Goal: Task Accomplishment & Management: Manage account settings

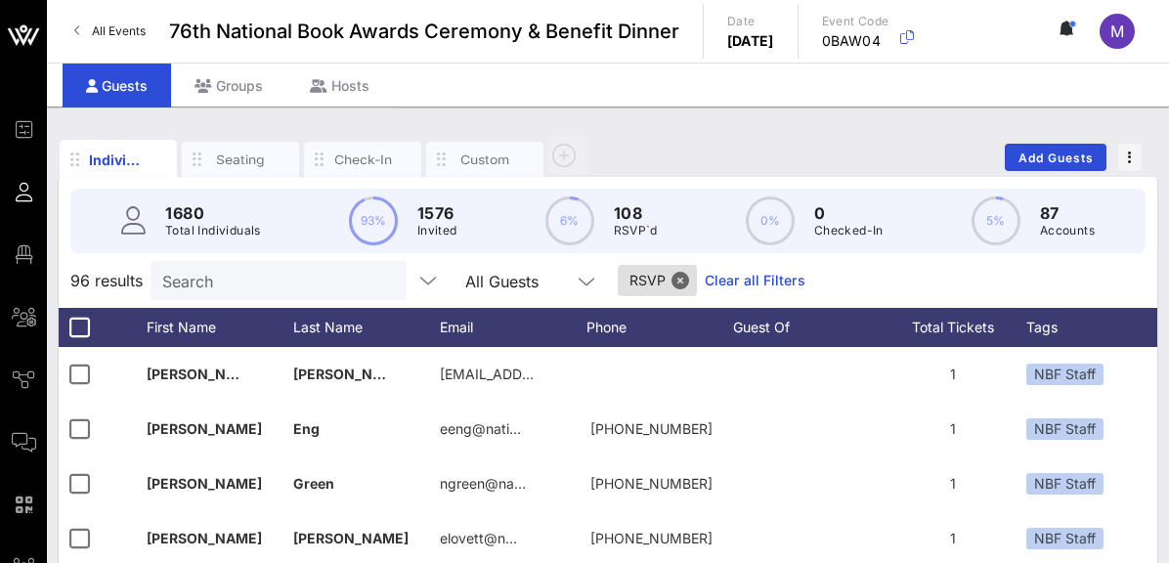
scroll to position [0, 523]
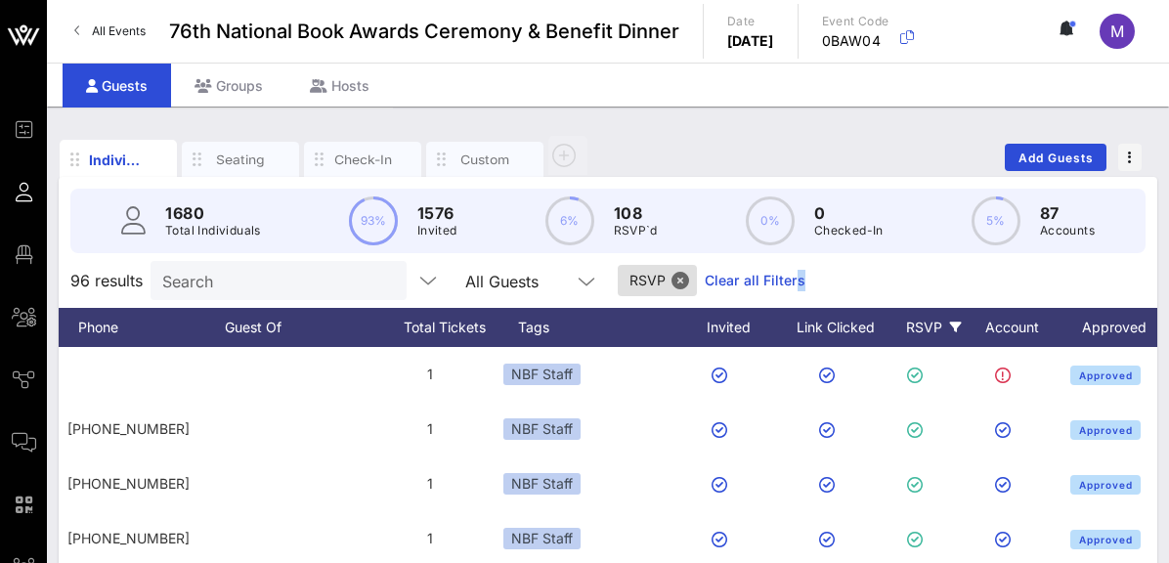
drag, startPoint x: 747, startPoint y: 285, endPoint x: 790, endPoint y: 273, distance: 44.6
click at [790, 273] on div "96 results Search All Guests RSVP Clear all Filters" at bounding box center [608, 280] width 1099 height 55
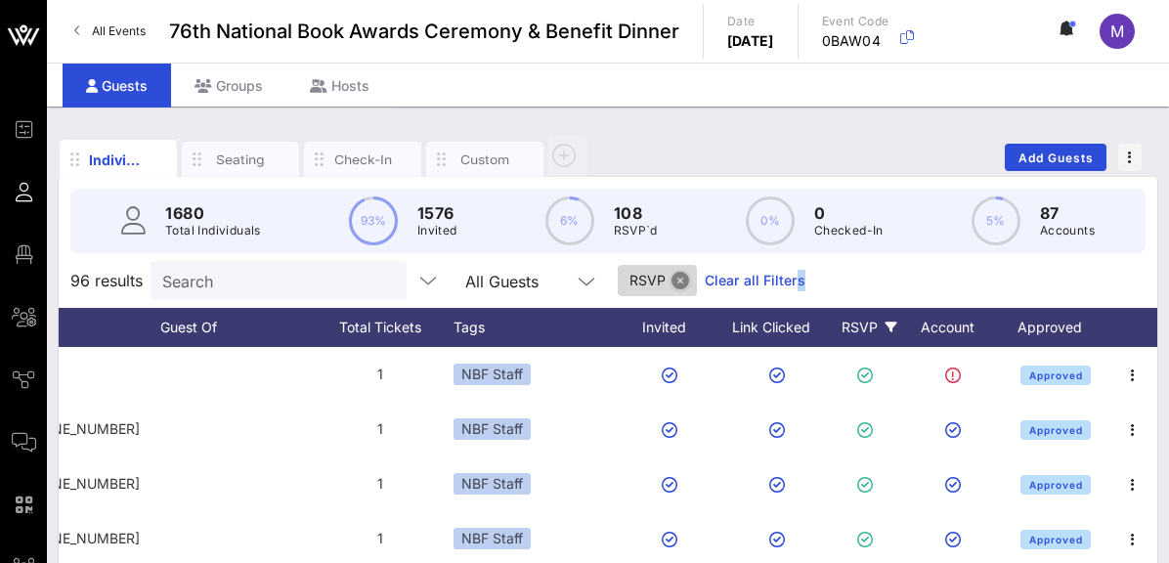
click at [672, 277] on button "Close" at bounding box center [681, 281] width 18 height 18
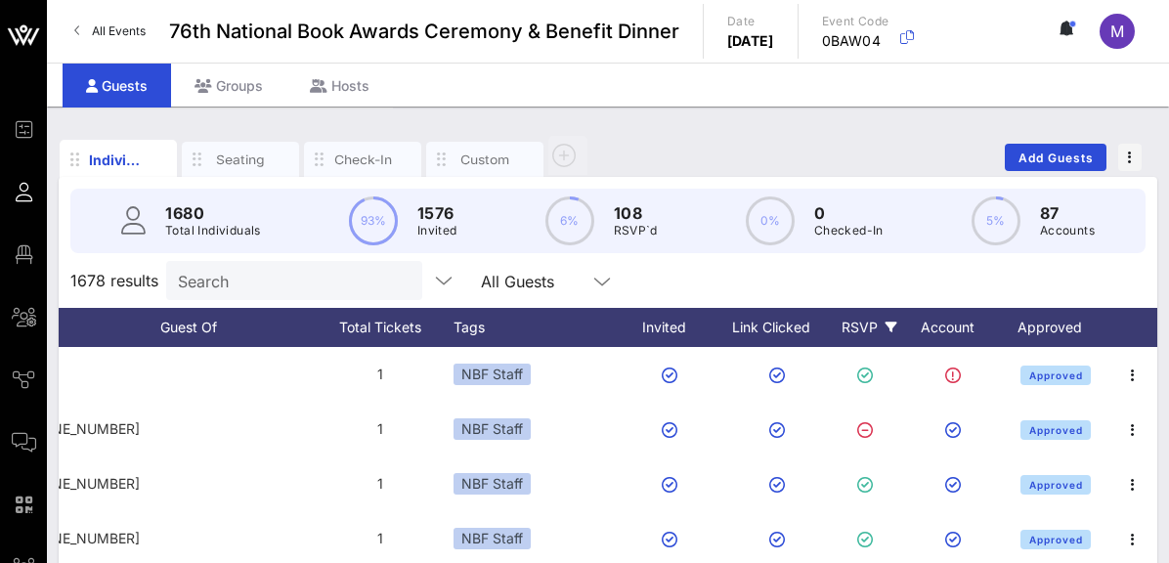
click at [886, 325] on icon at bounding box center [892, 328] width 12 height 12
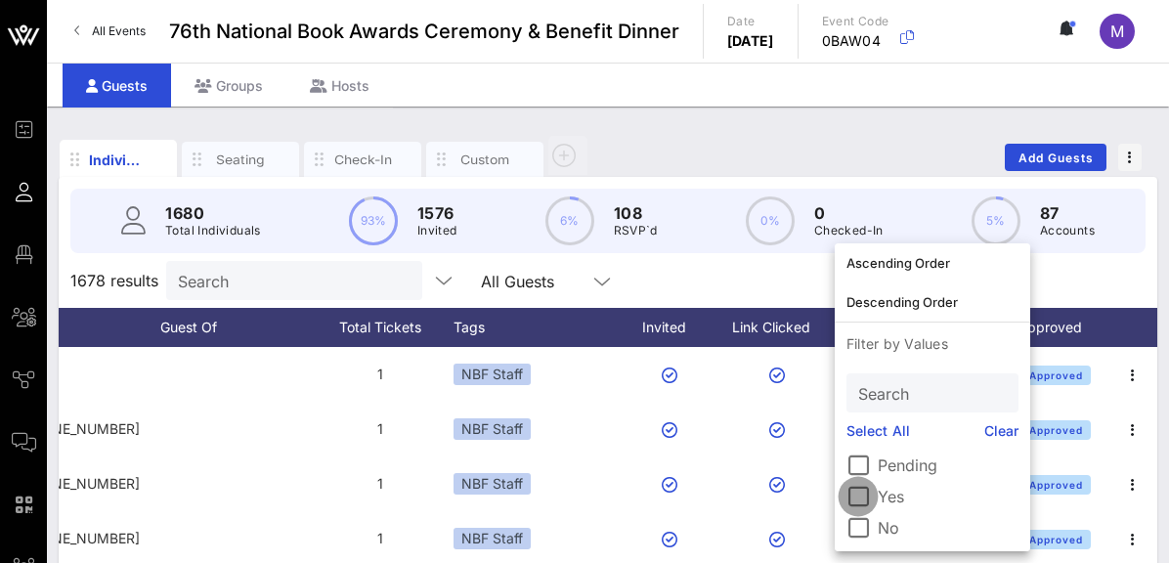
click at [874, 503] on div at bounding box center [858, 496] width 33 height 33
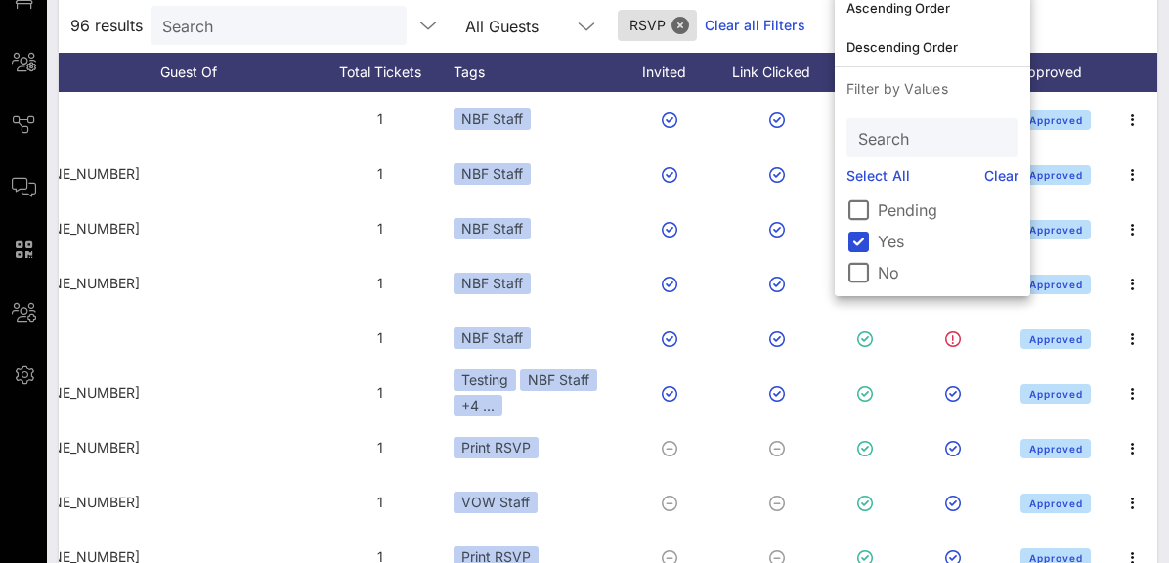
scroll to position [0, 0]
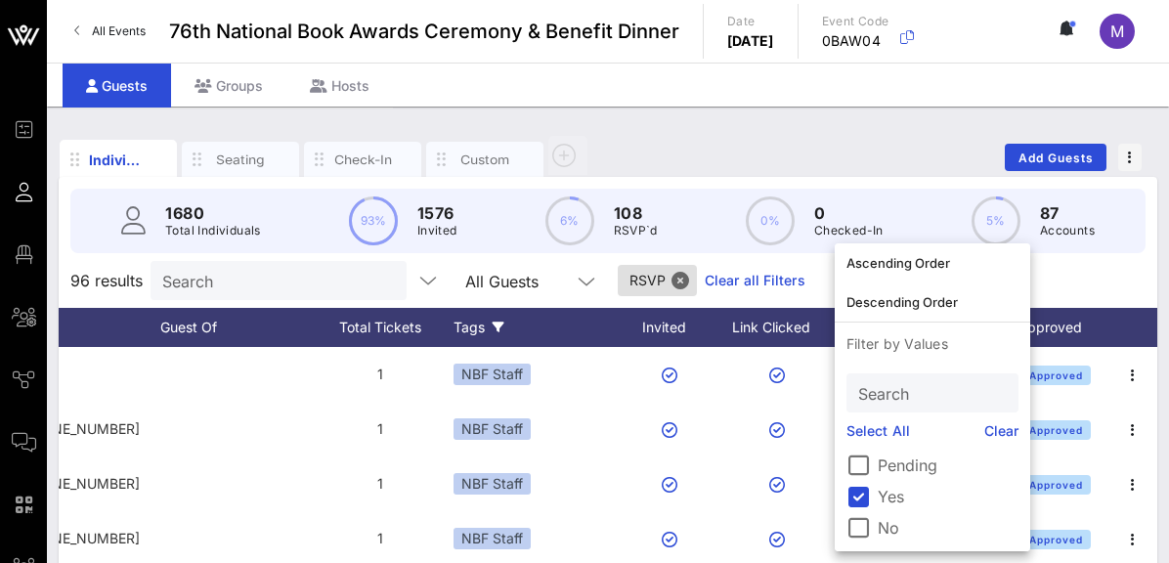
click at [498, 328] on icon at bounding box center [499, 328] width 12 height 12
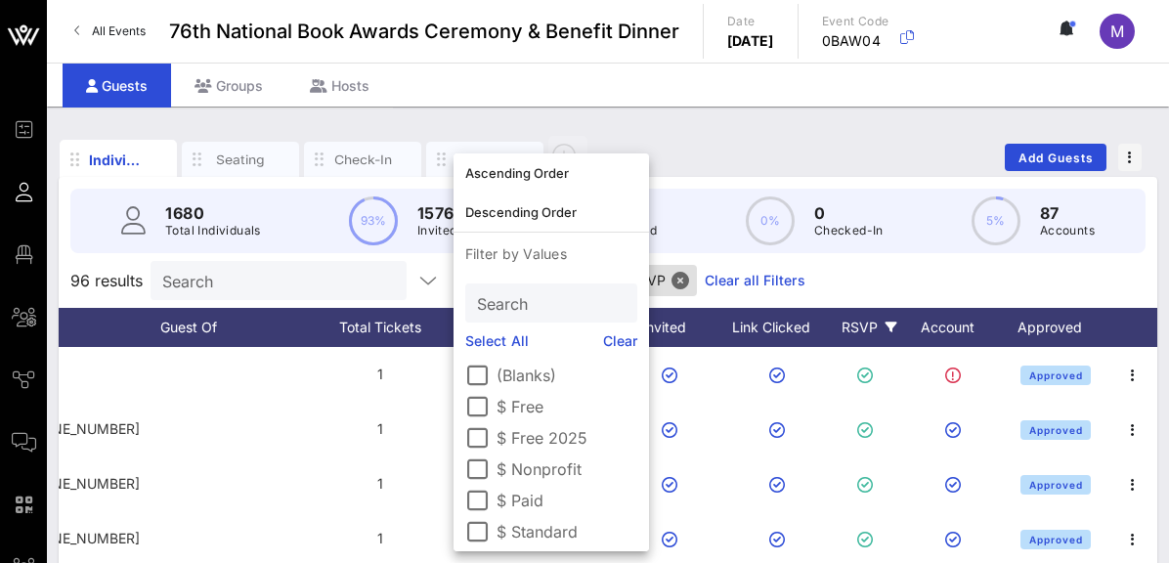
click at [519, 532] on label "$ Standard" at bounding box center [567, 532] width 141 height 20
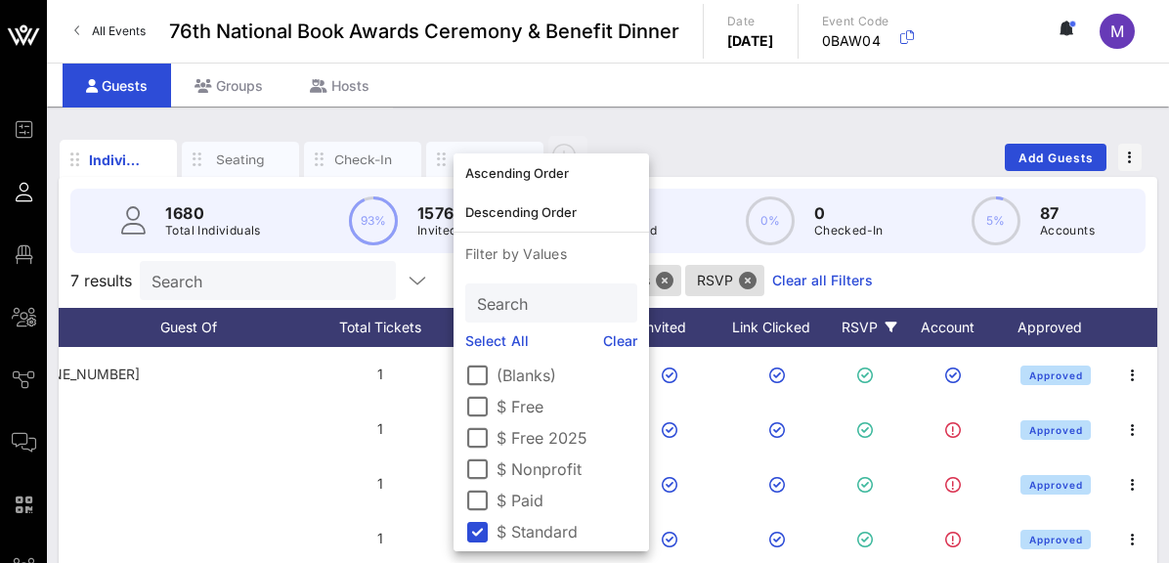
scroll to position [0, 573]
click at [649, 141] on div "Individuals Seating Check-In Custom Add Guests" at bounding box center [608, 157] width 1099 height 63
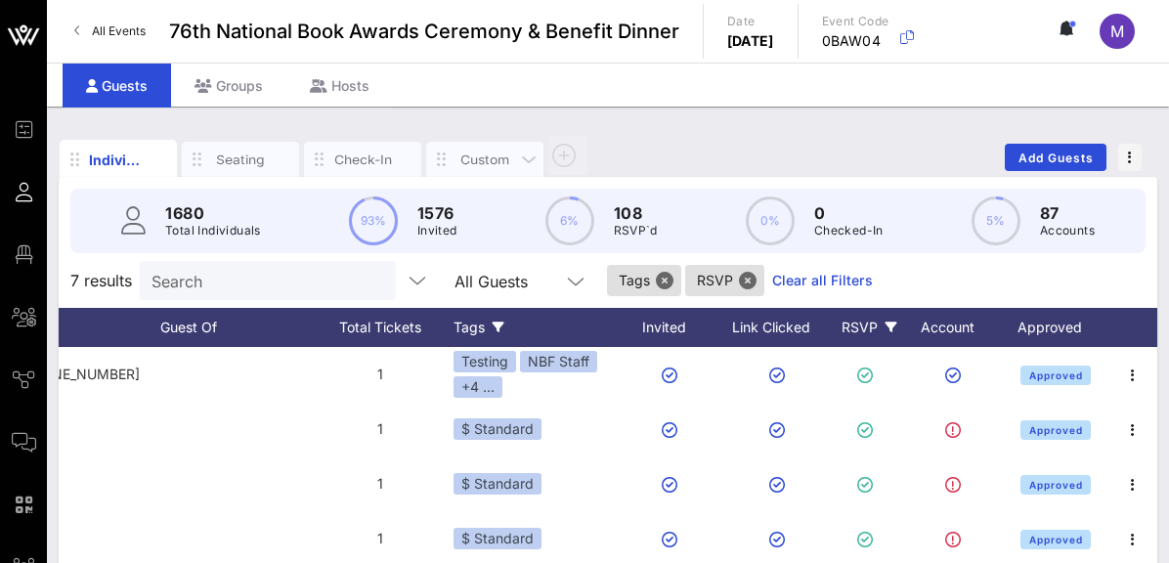
click at [492, 154] on div "Custom" at bounding box center [485, 160] width 59 height 19
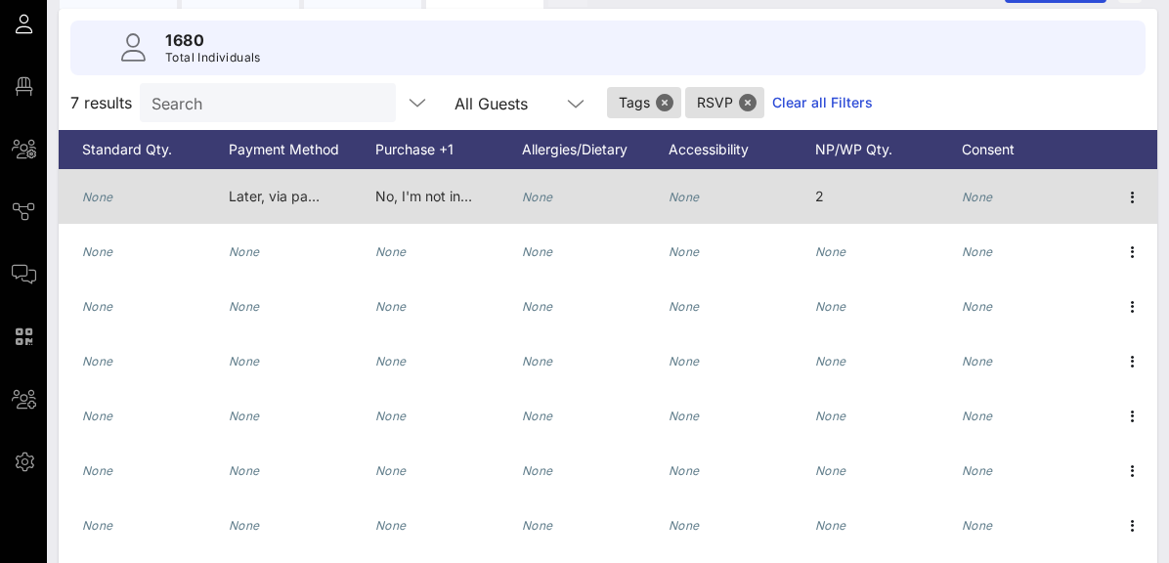
scroll to position [173, 0]
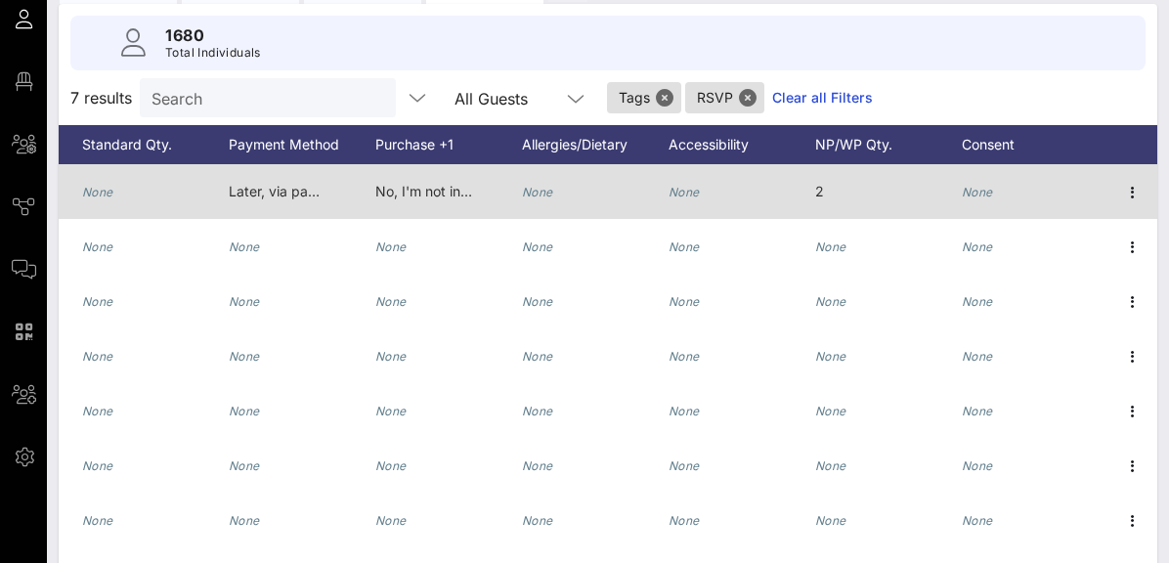
click at [433, 193] on span "No, I'm not interested." at bounding box center [446, 191] width 143 height 17
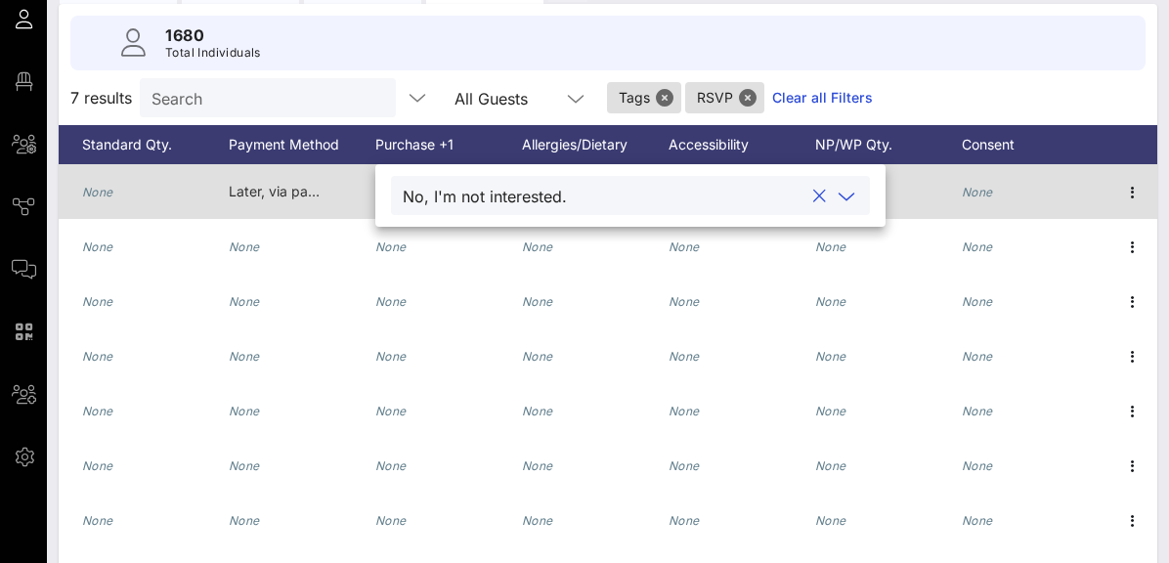
click at [285, 186] on span "Later, via paper check" at bounding box center [301, 191] width 144 height 17
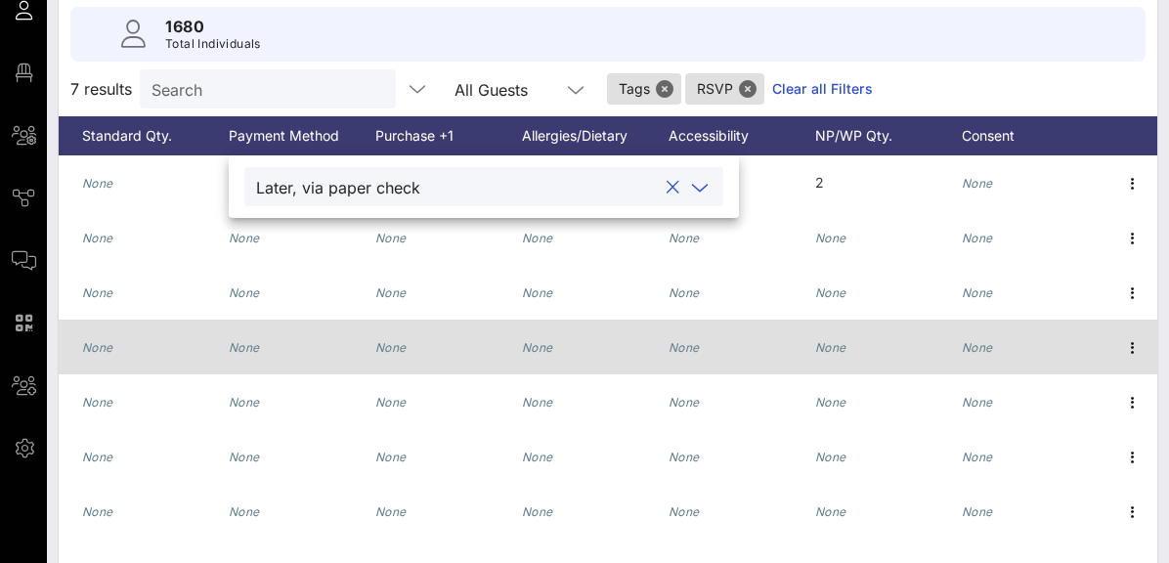
scroll to position [178, 0]
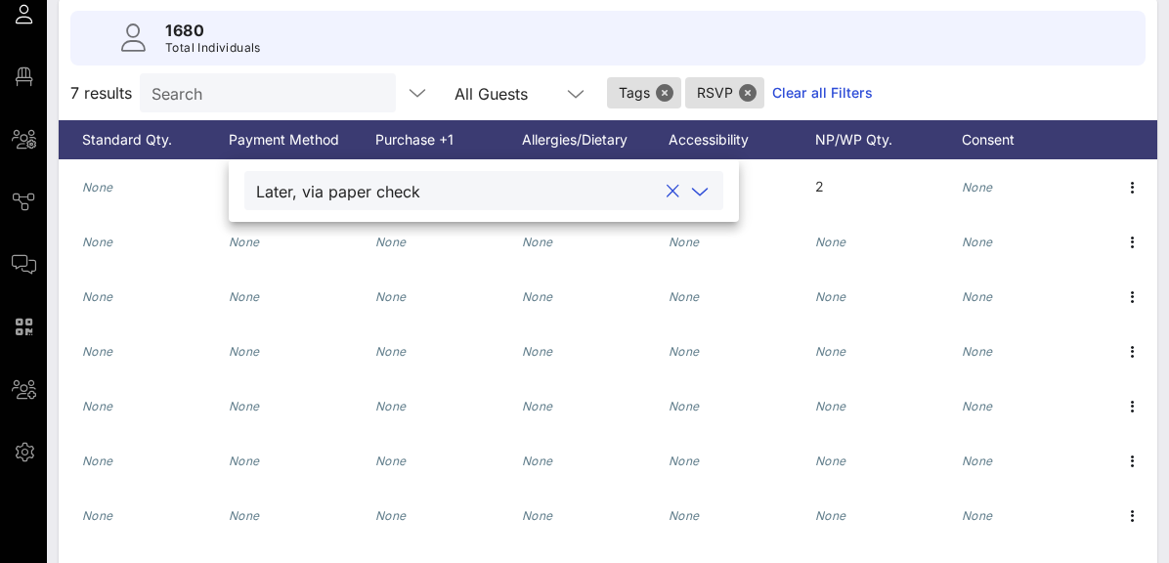
click at [858, 53] on div "1680 Total Individuals" at bounding box center [607, 38] width 1075 height 55
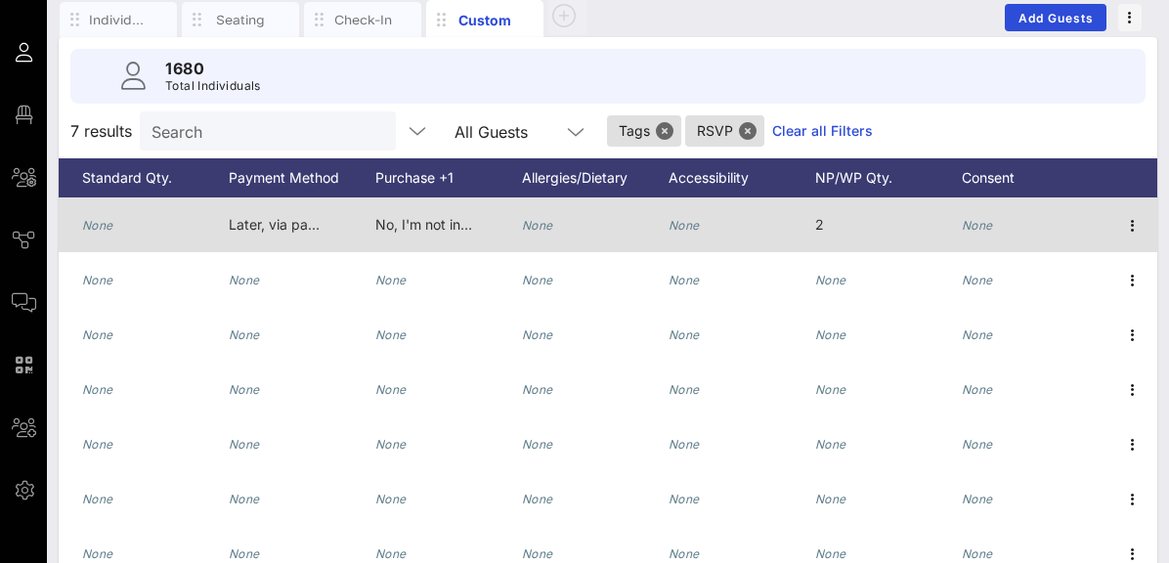
scroll to position [126, 0]
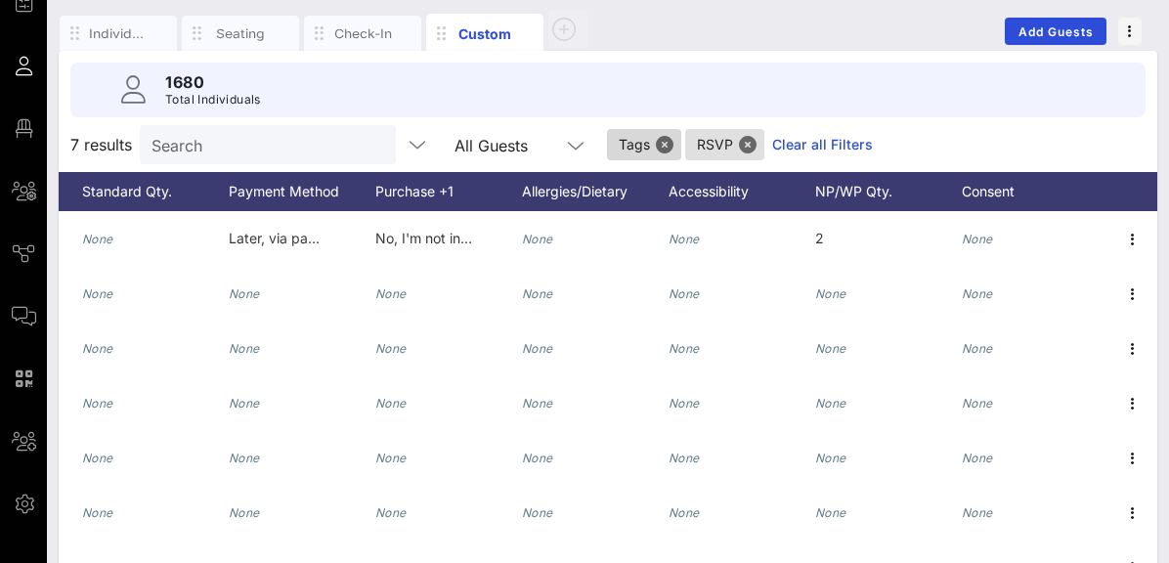
click at [619, 140] on span "Tags" at bounding box center [644, 144] width 51 height 31
click at [126, 27] on div "Individuals" at bounding box center [118, 33] width 59 height 19
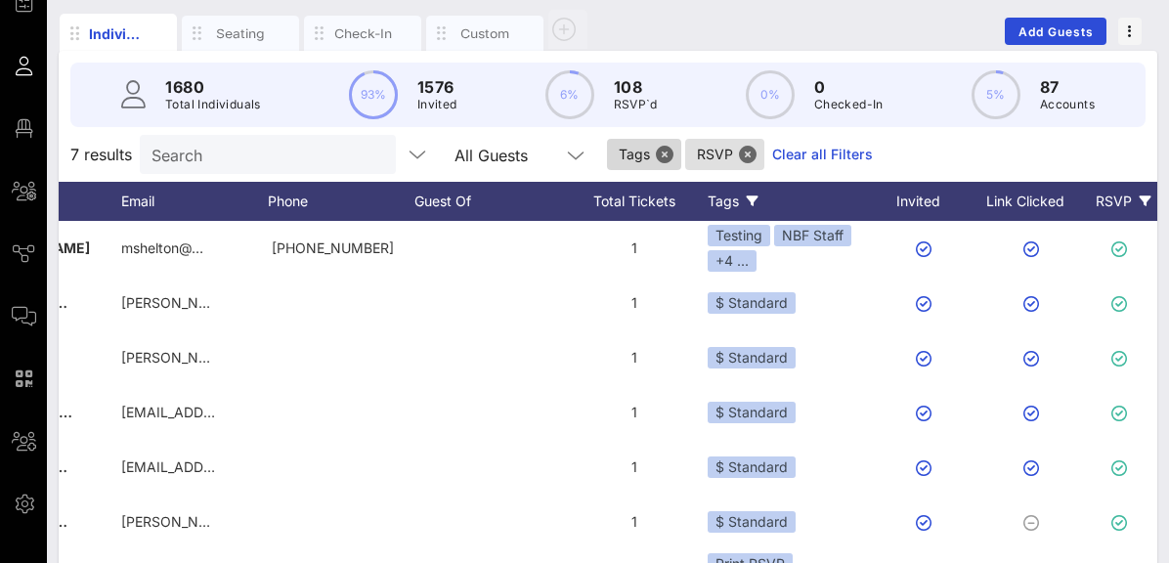
click at [619, 153] on span "Tags" at bounding box center [644, 154] width 51 height 31
click at [656, 152] on button "Close" at bounding box center [665, 155] width 18 height 18
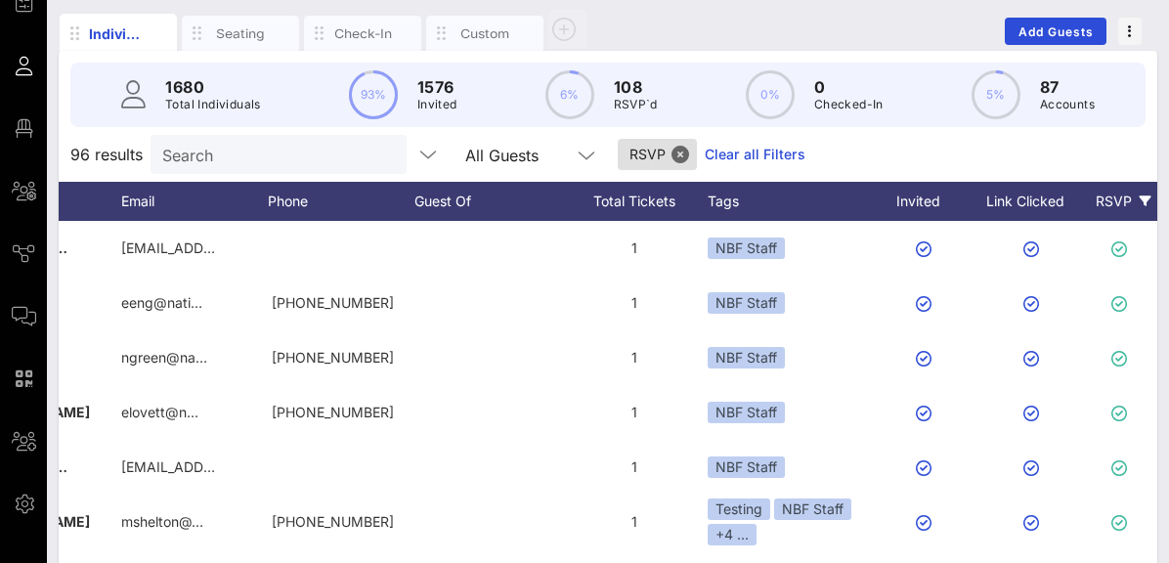
click at [705, 148] on link "Clear all Filters" at bounding box center [755, 155] width 101 height 22
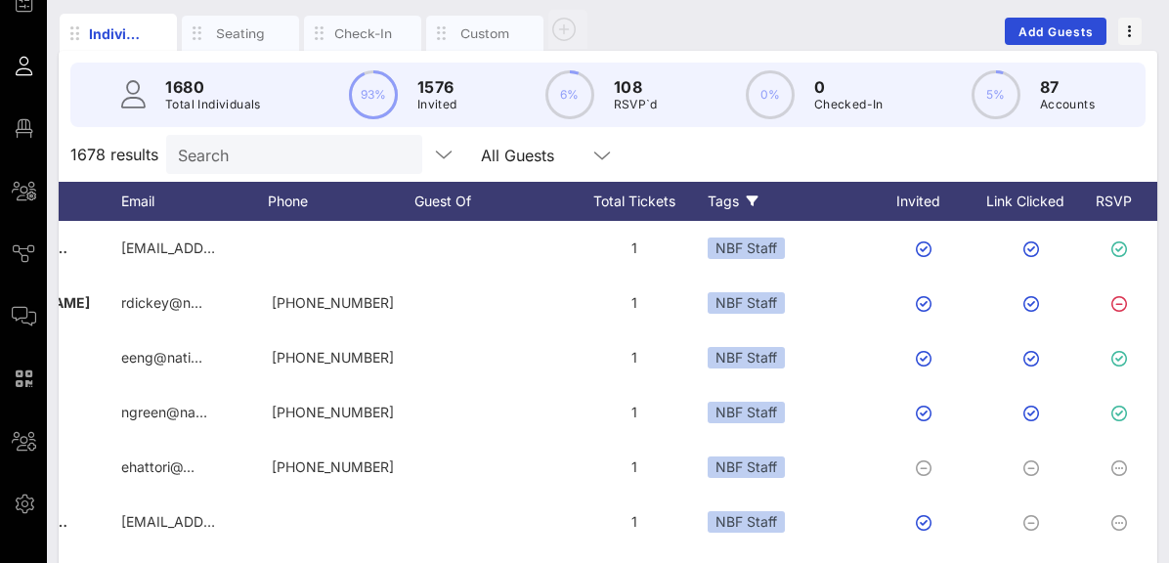
click at [744, 204] on div "Tags" at bounding box center [791, 201] width 166 height 39
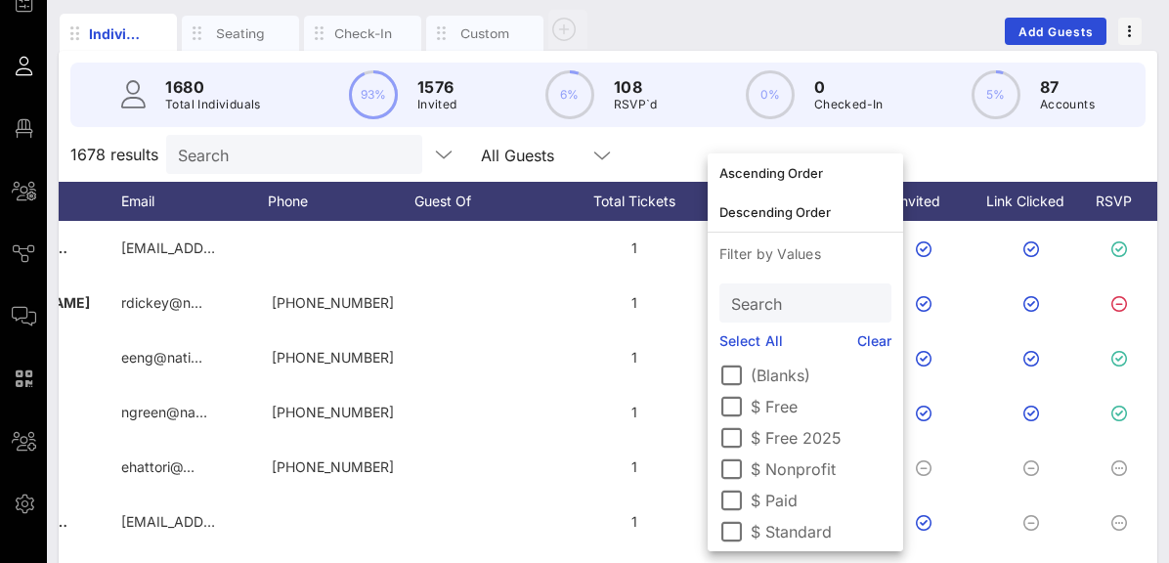
click at [762, 468] on label "$ Nonprofit" at bounding box center [821, 470] width 141 height 20
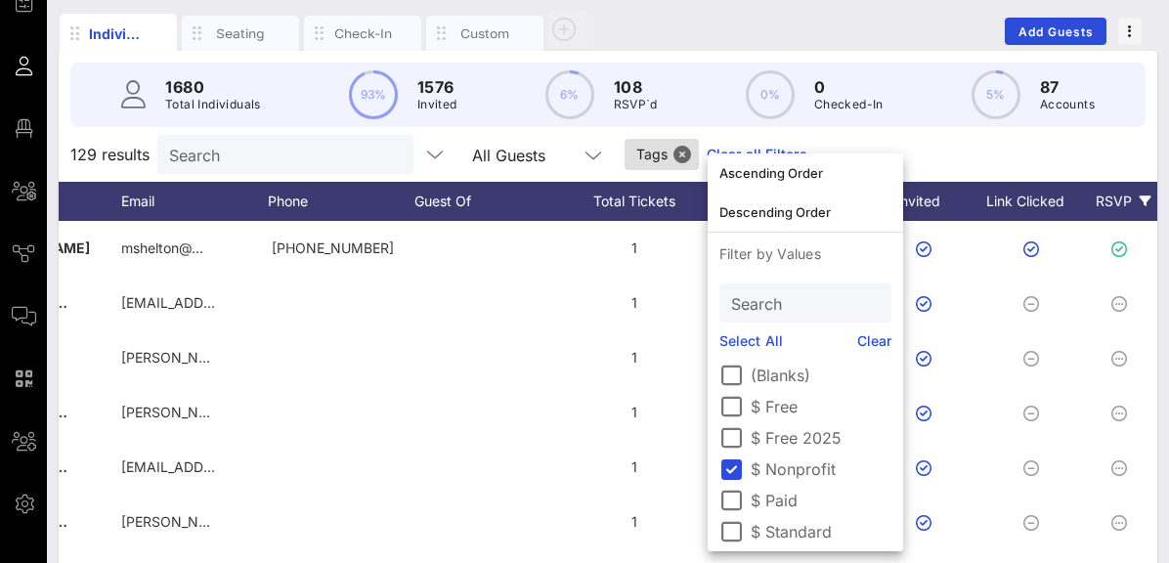
click at [1112, 205] on div "RSVP" at bounding box center [1123, 201] width 68 height 39
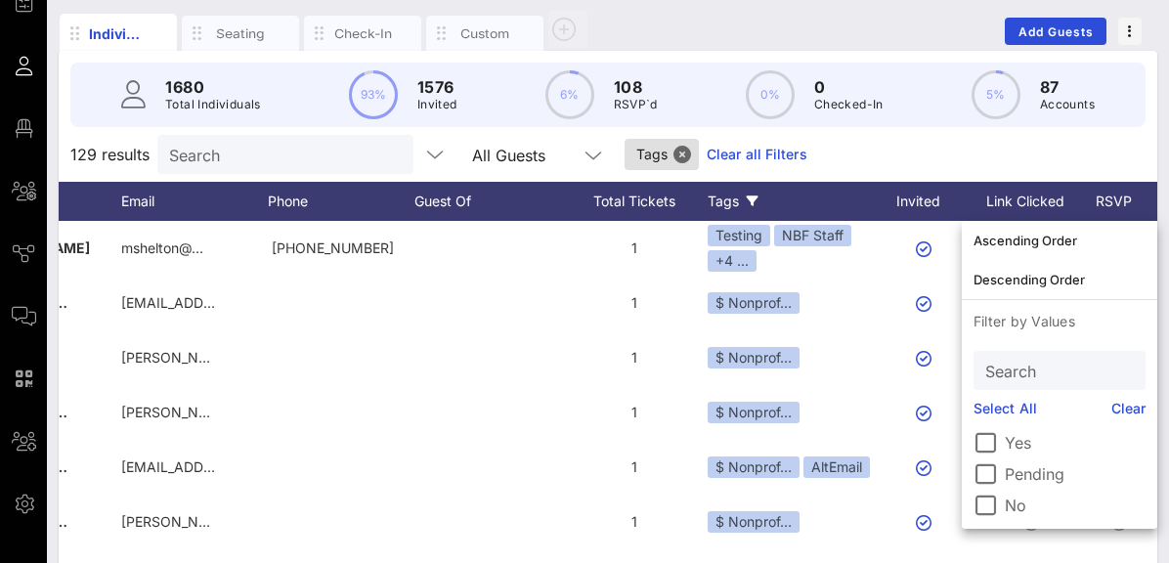
click at [1009, 437] on label "Yes" at bounding box center [1075, 443] width 141 height 20
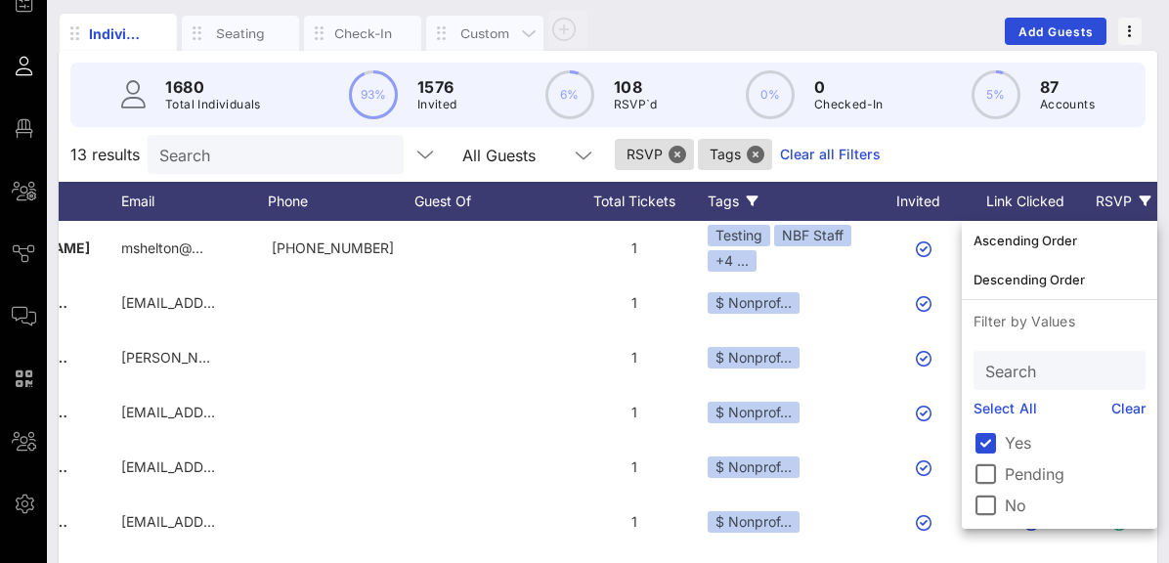
click at [484, 33] on div "Custom" at bounding box center [485, 33] width 59 height 19
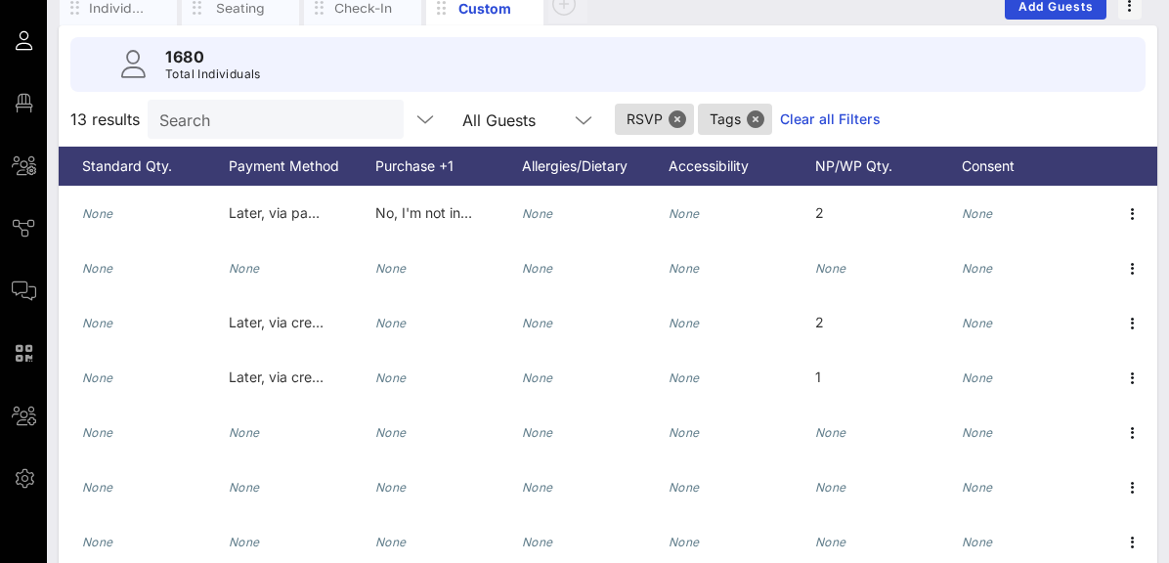
scroll to position [150, 0]
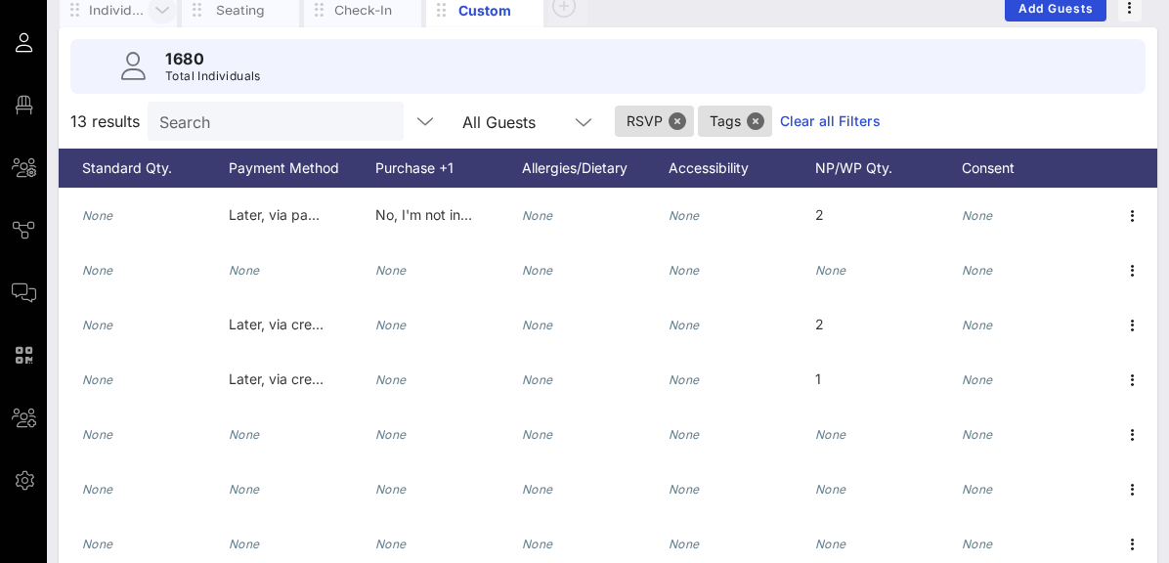
click at [153, 8] on icon "button" at bounding box center [162, 11] width 23 height 22
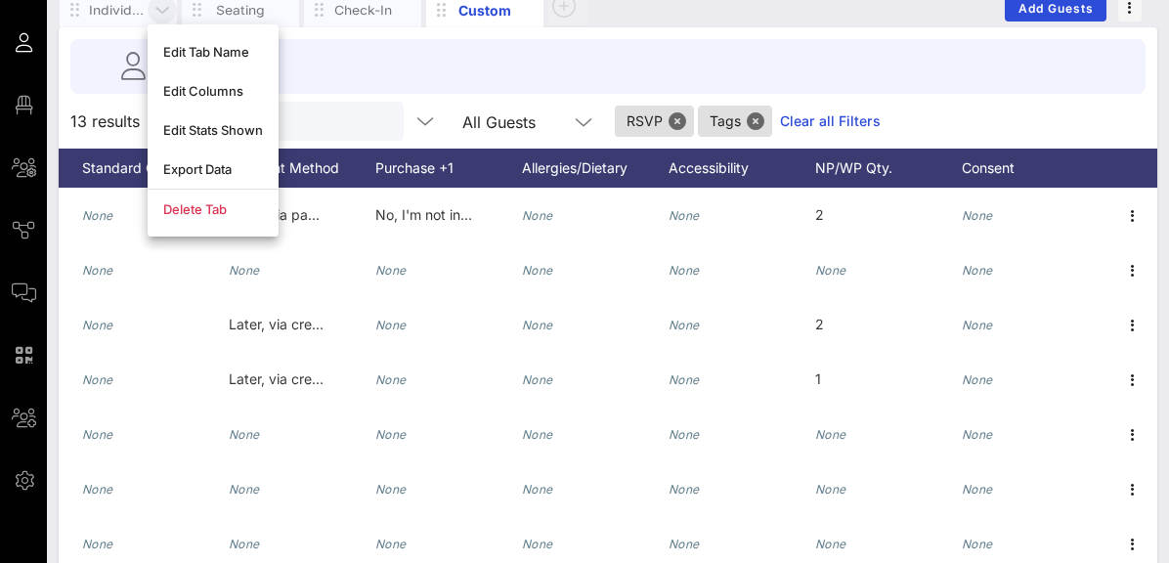
scroll to position [146, 0]
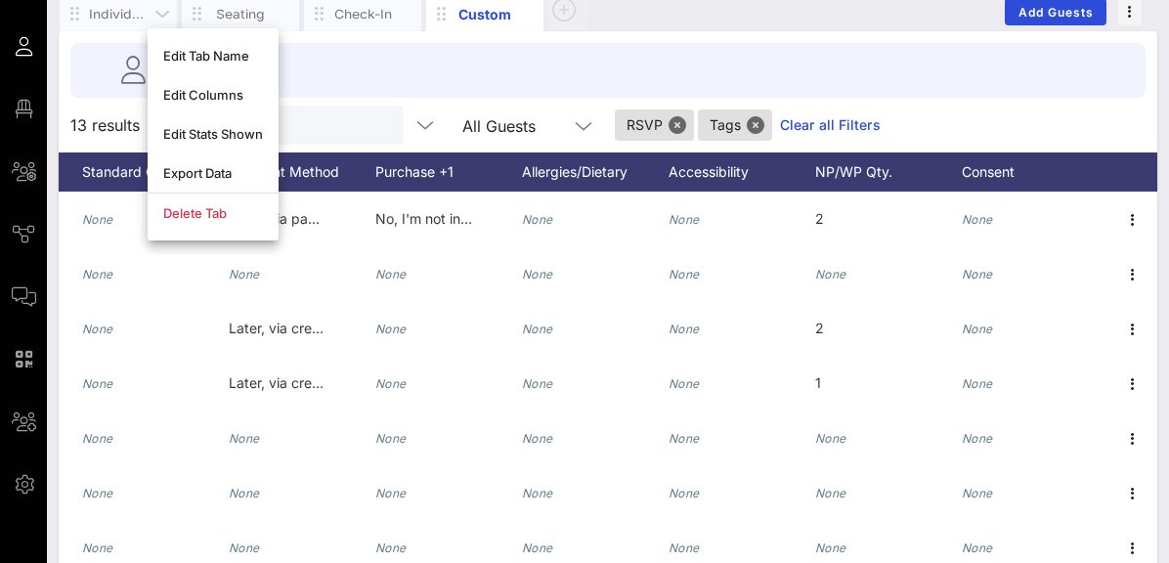
click at [117, 13] on div "Individuals" at bounding box center [118, 14] width 59 height 19
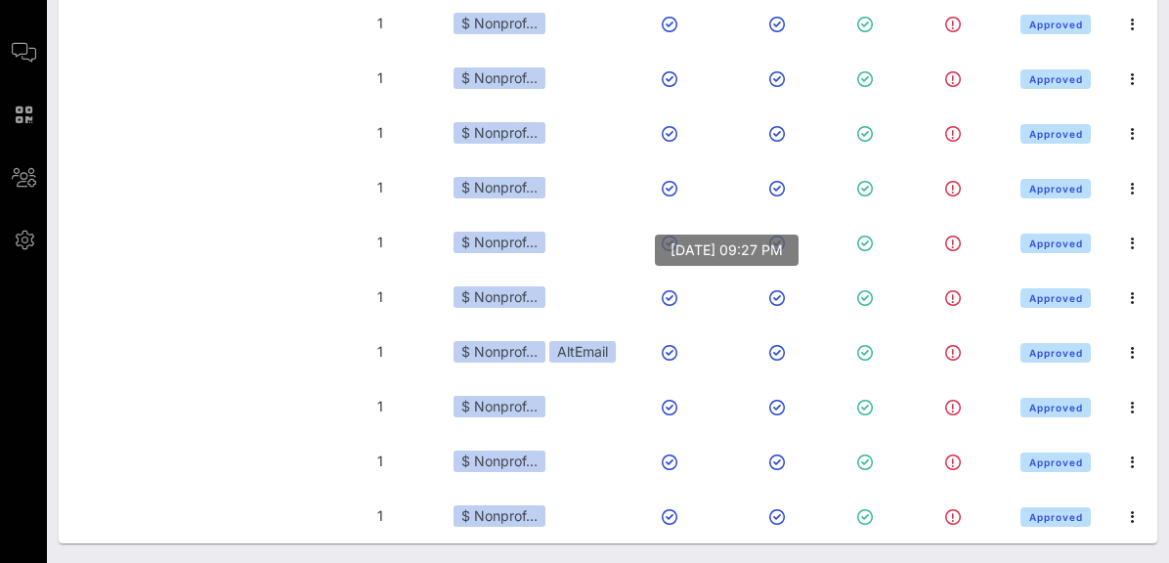
scroll to position [0, 588]
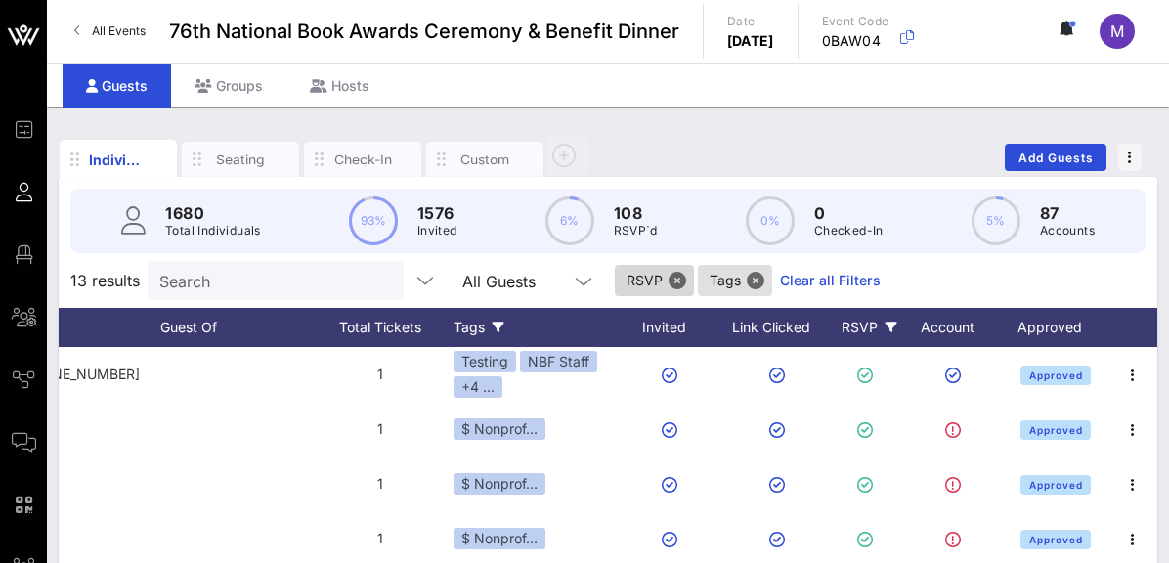
click at [627, 276] on span "RSVP" at bounding box center [655, 280] width 56 height 31
click at [669, 277] on button "Close" at bounding box center [678, 281] width 18 height 18
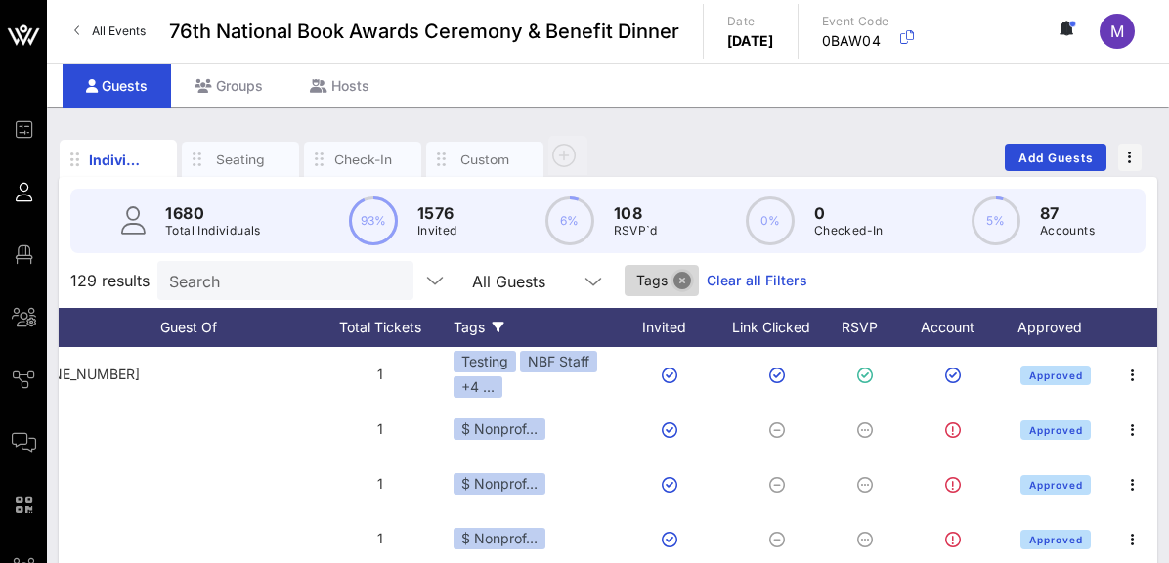
click at [674, 277] on button "Close" at bounding box center [683, 281] width 18 height 18
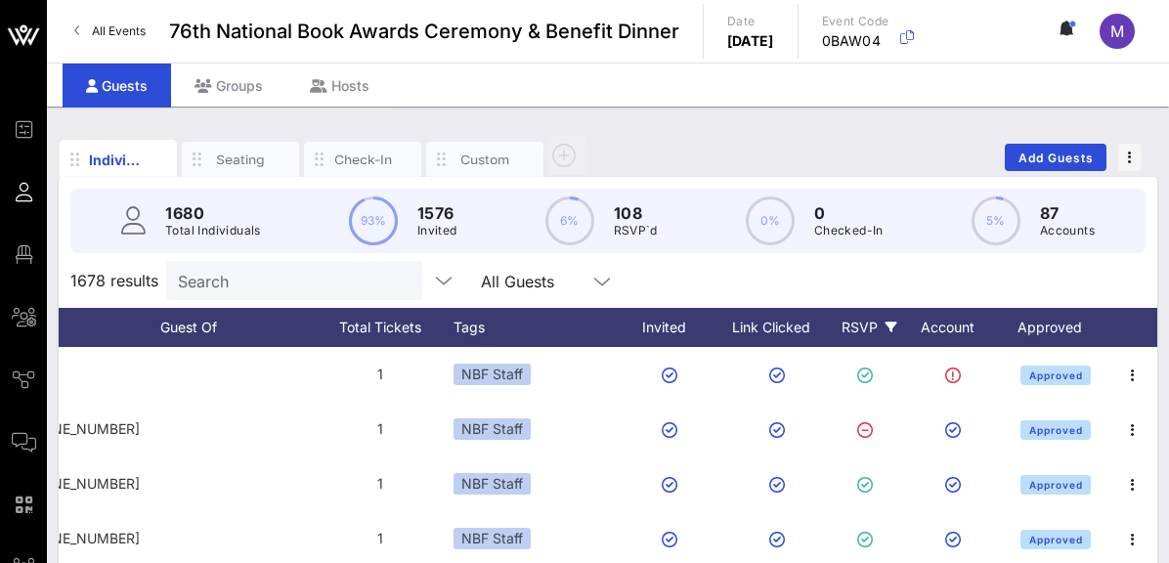
click at [889, 326] on icon at bounding box center [892, 328] width 12 height 12
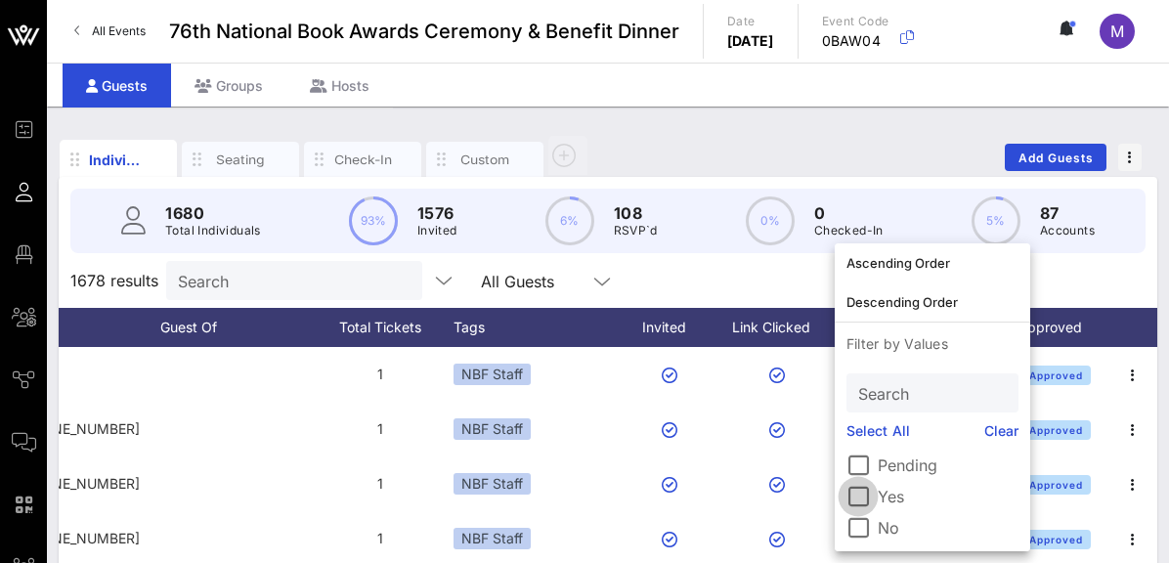
click at [873, 493] on div at bounding box center [858, 496] width 33 height 33
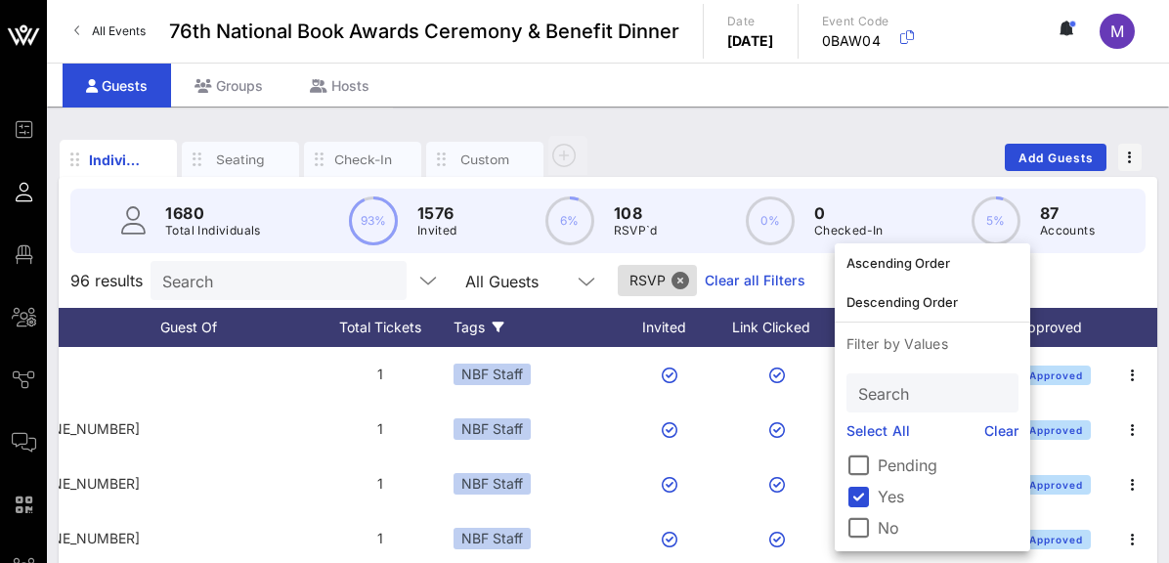
click at [499, 326] on icon at bounding box center [499, 328] width 12 height 12
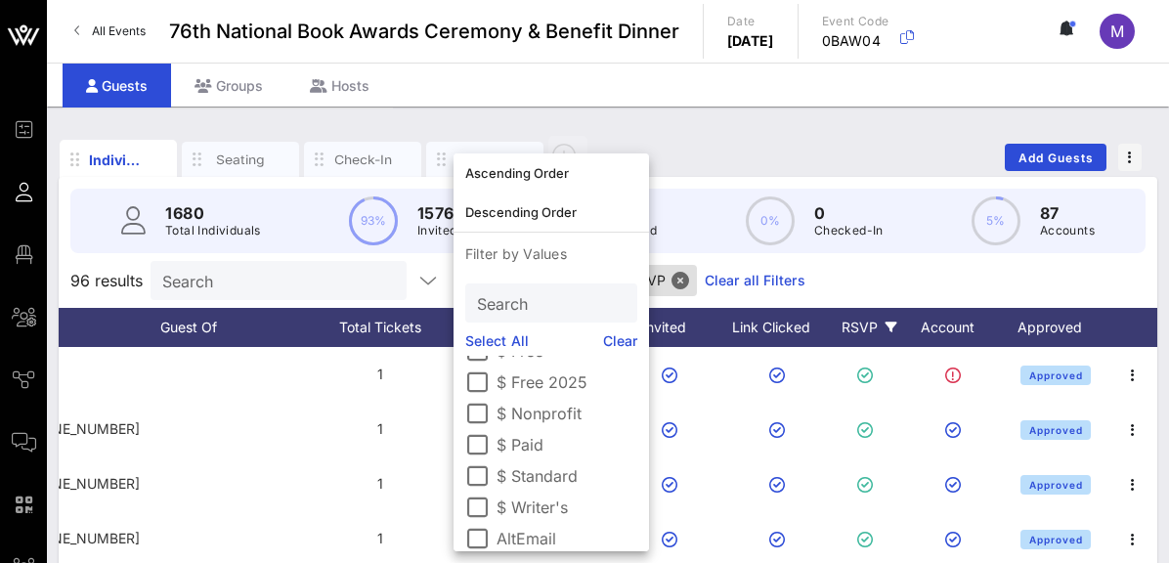
scroll to position [86, 0]
click at [517, 475] on label "$ Writer's" at bounding box center [567, 477] width 141 height 20
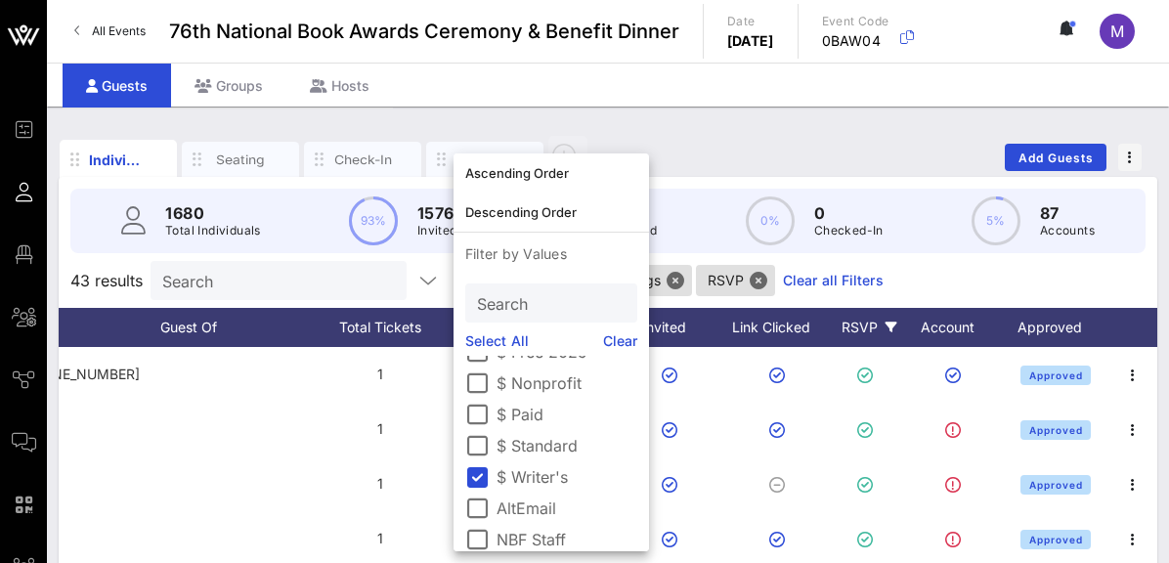
click at [716, 228] on div "1680 Total Individuals 93% 1576 Invited 6% 108 RSVP`d 0% 0 Checked-In 5% 87 Acc…" at bounding box center [607, 221] width 1075 height 65
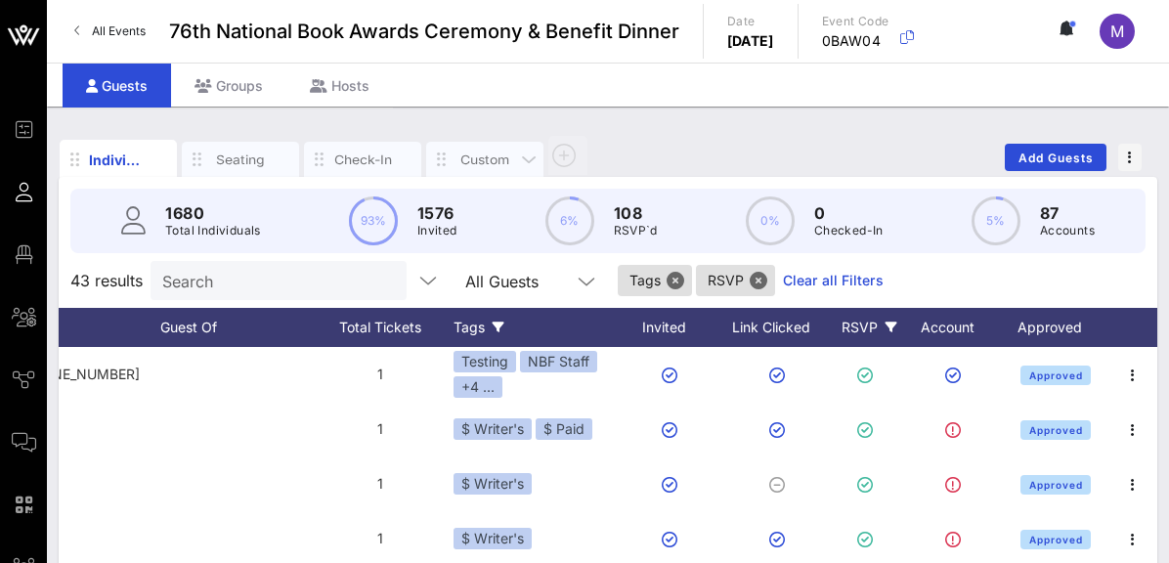
click at [505, 162] on div "Custom" at bounding box center [485, 160] width 59 height 19
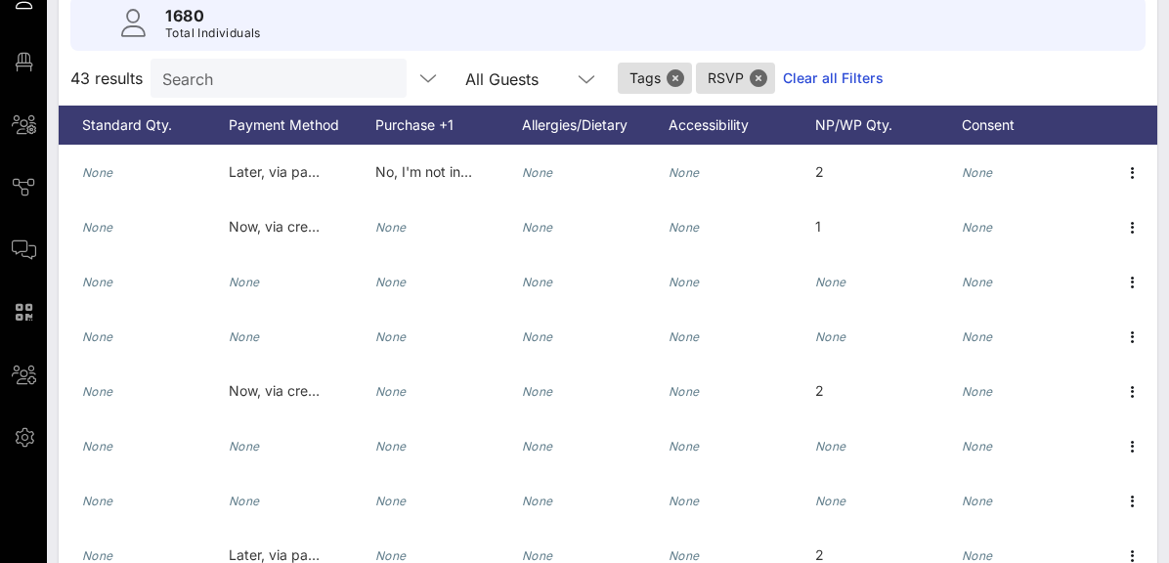
scroll to position [177, 0]
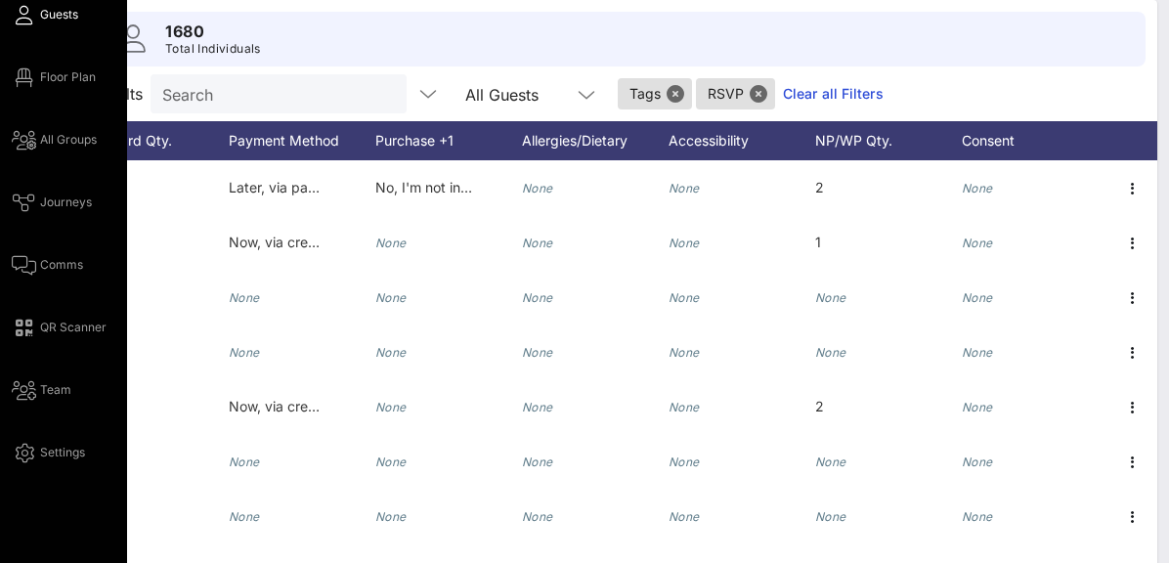
click at [29, 519] on div "Event Builder Guests Floor Plan All Groups Journeys Comms QR Scanner Team Setti…" at bounding box center [63, 294] width 127 height 943
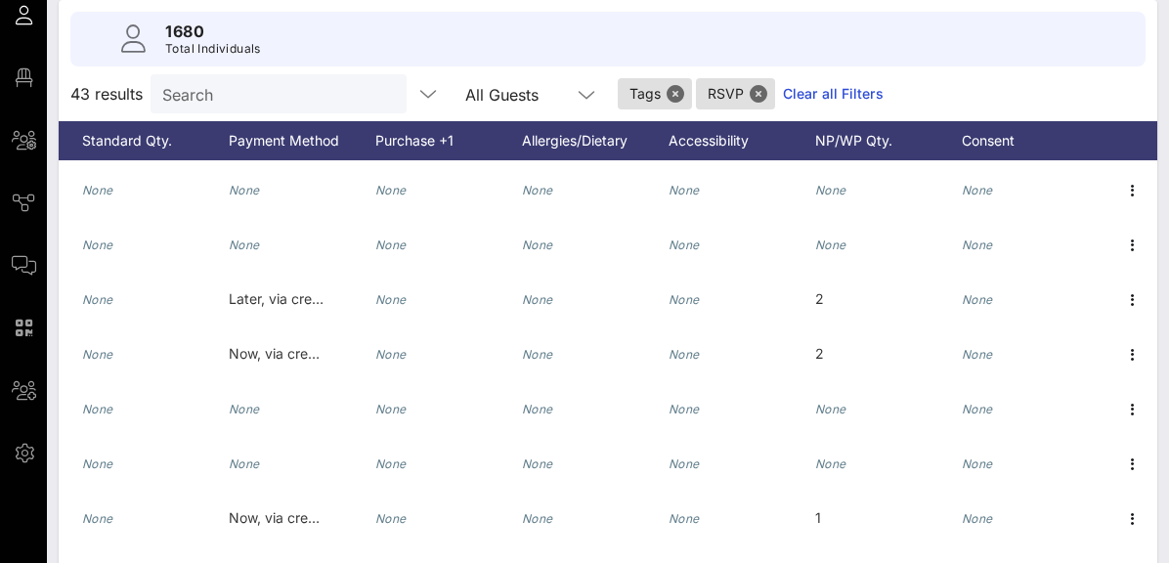
scroll to position [548, 326]
click at [790, 529] on div "None" at bounding box center [742, 527] width 147 height 77
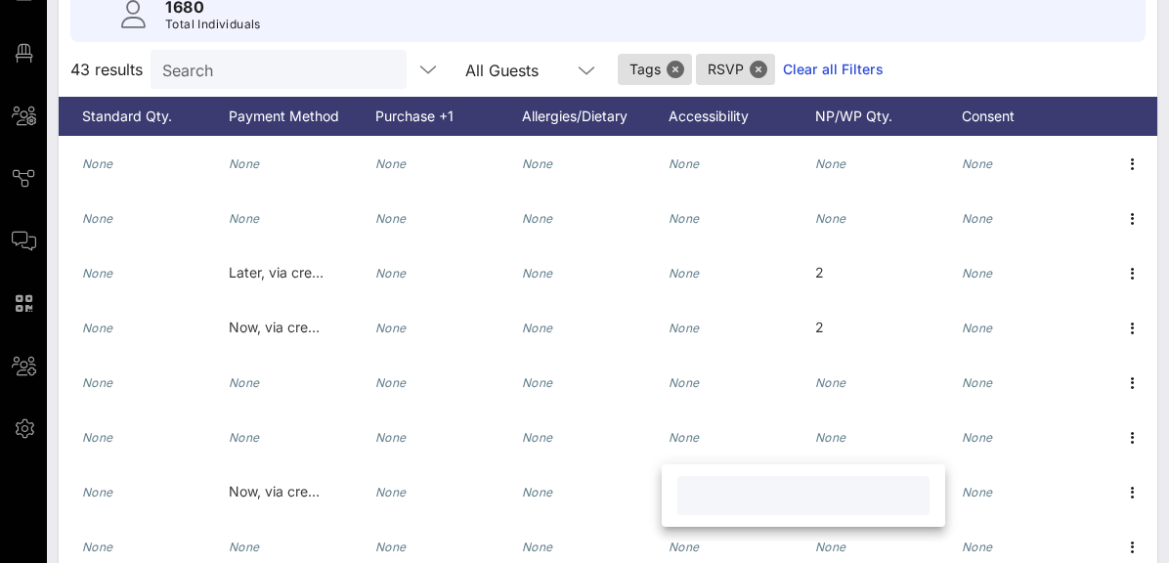
scroll to position [208, 0]
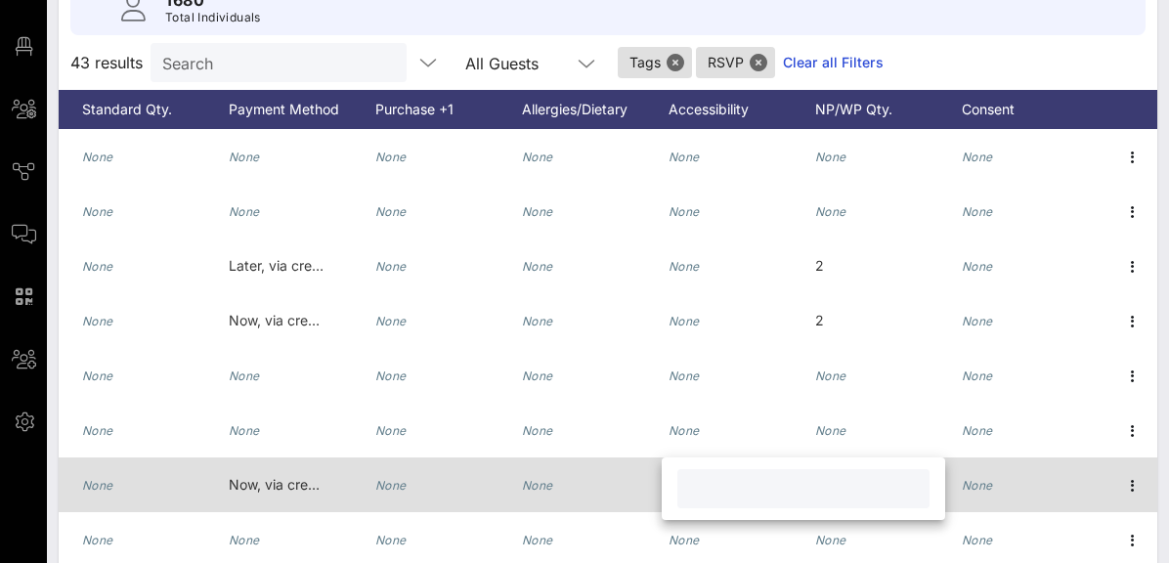
click at [903, 489] on div "1" at bounding box center [888, 496] width 147 height 77
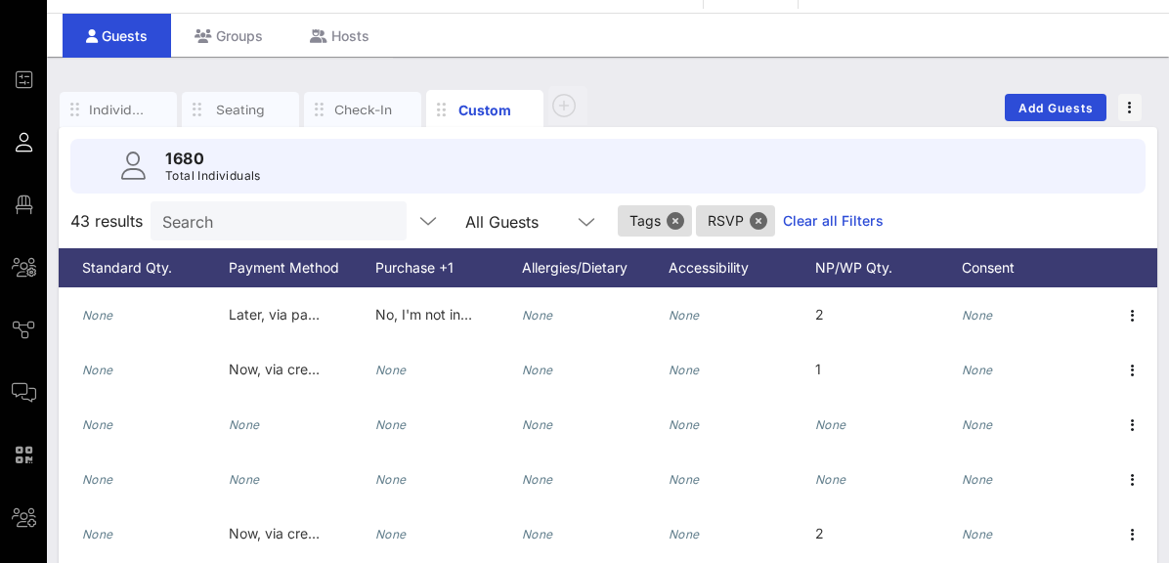
scroll to position [0, 0]
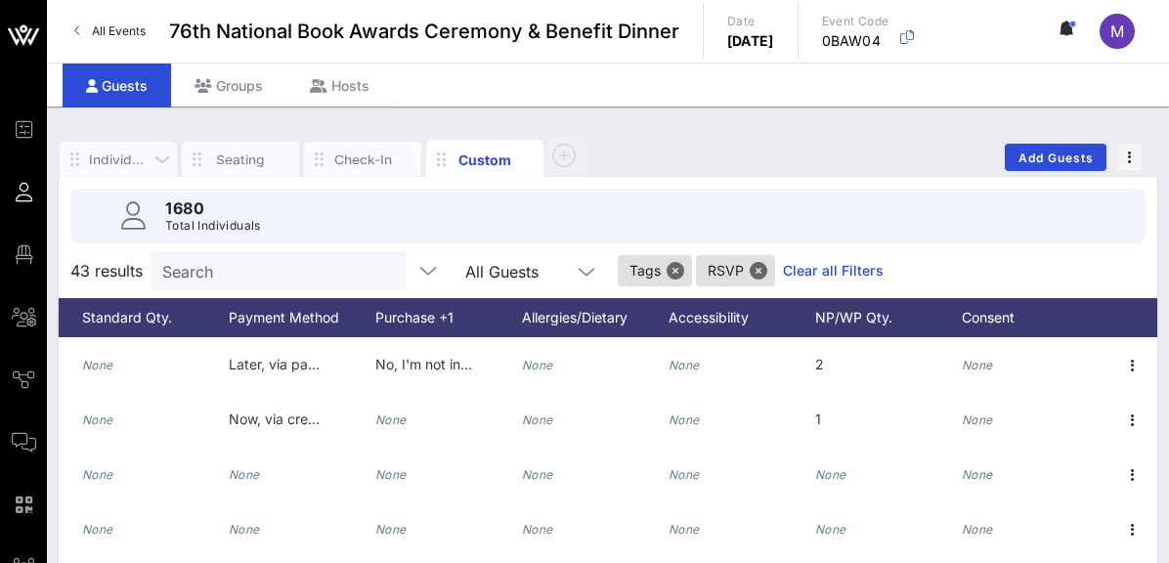
click at [122, 160] on div "Individuals" at bounding box center [118, 160] width 59 height 19
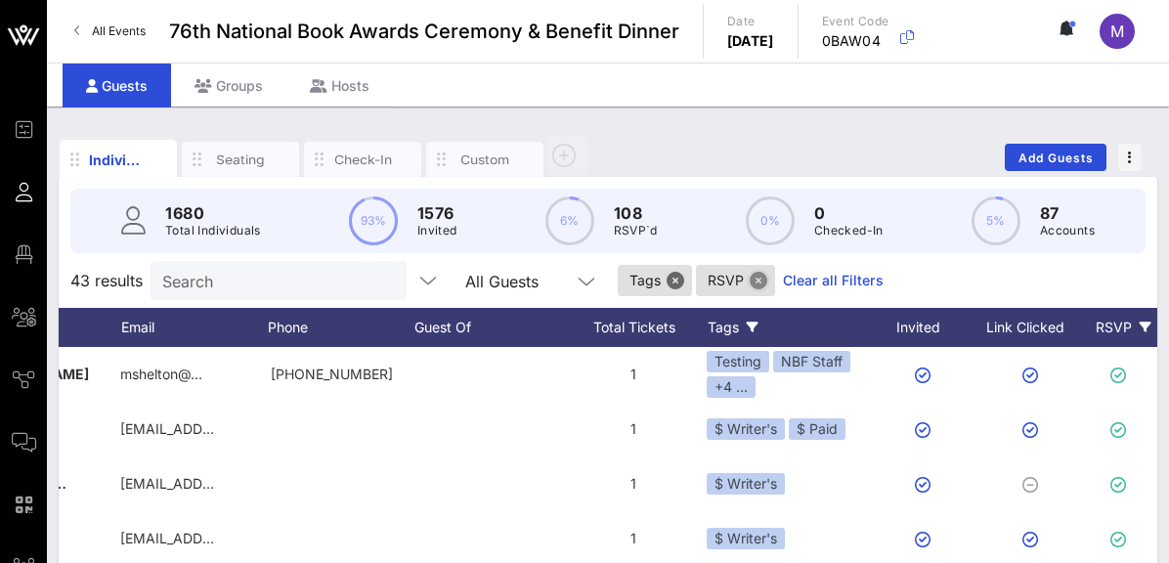
click at [750, 278] on button "Close" at bounding box center [759, 281] width 18 height 18
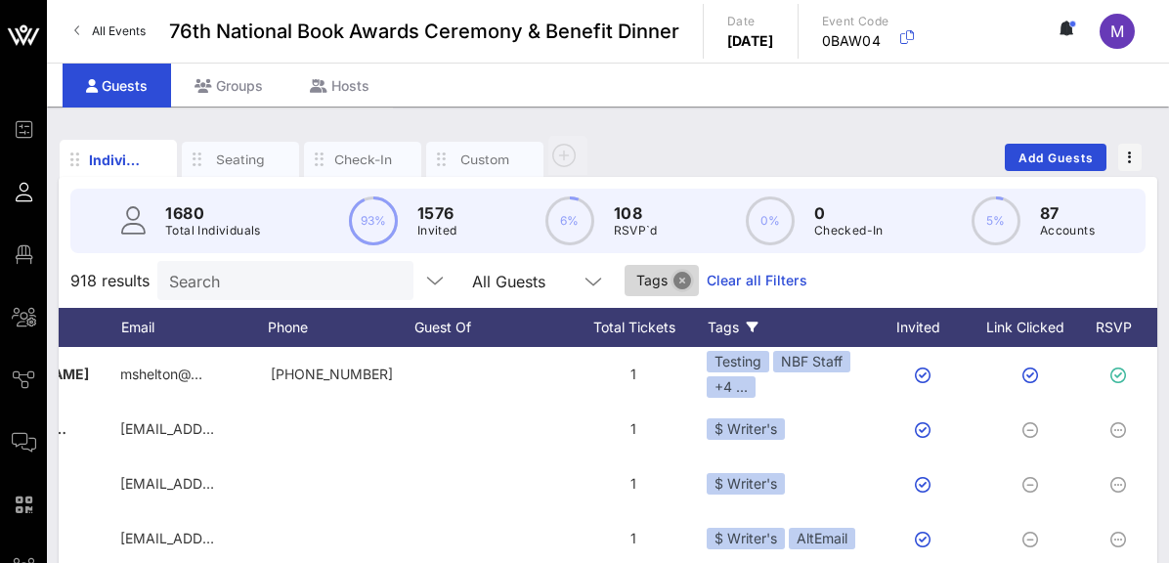
click at [674, 276] on button "Close" at bounding box center [683, 281] width 18 height 18
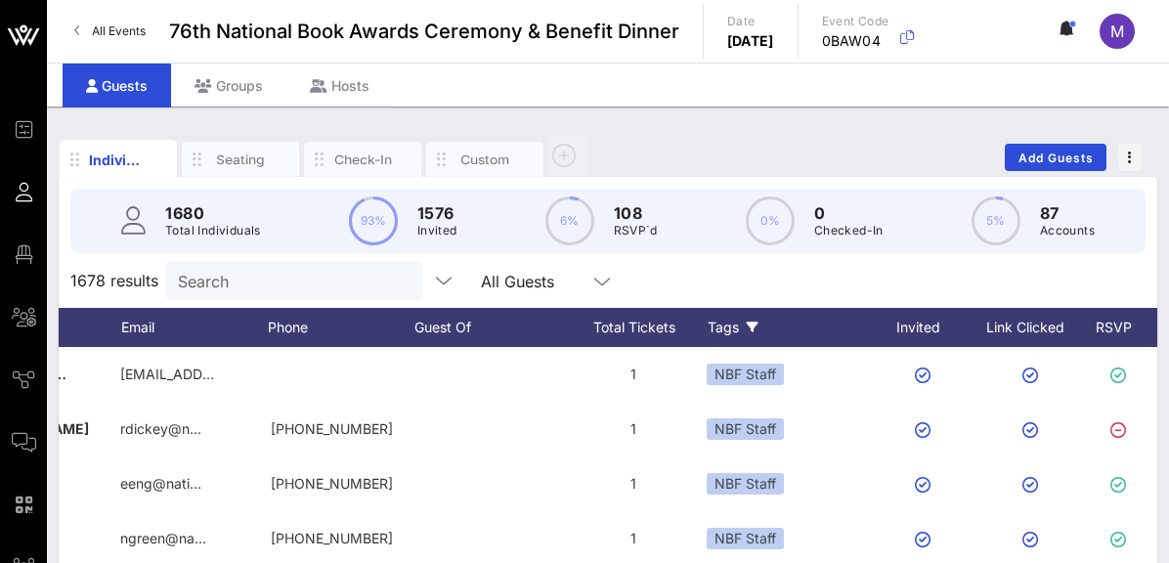
click at [752, 323] on icon at bounding box center [753, 328] width 12 height 12
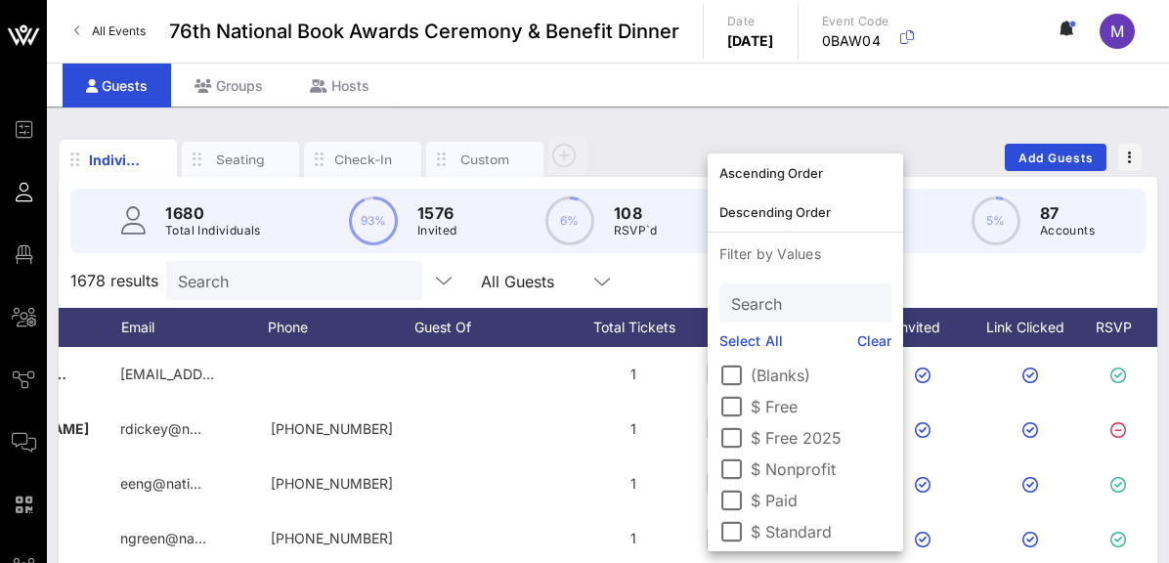
click at [757, 464] on label "$ Nonprofit" at bounding box center [821, 470] width 141 height 20
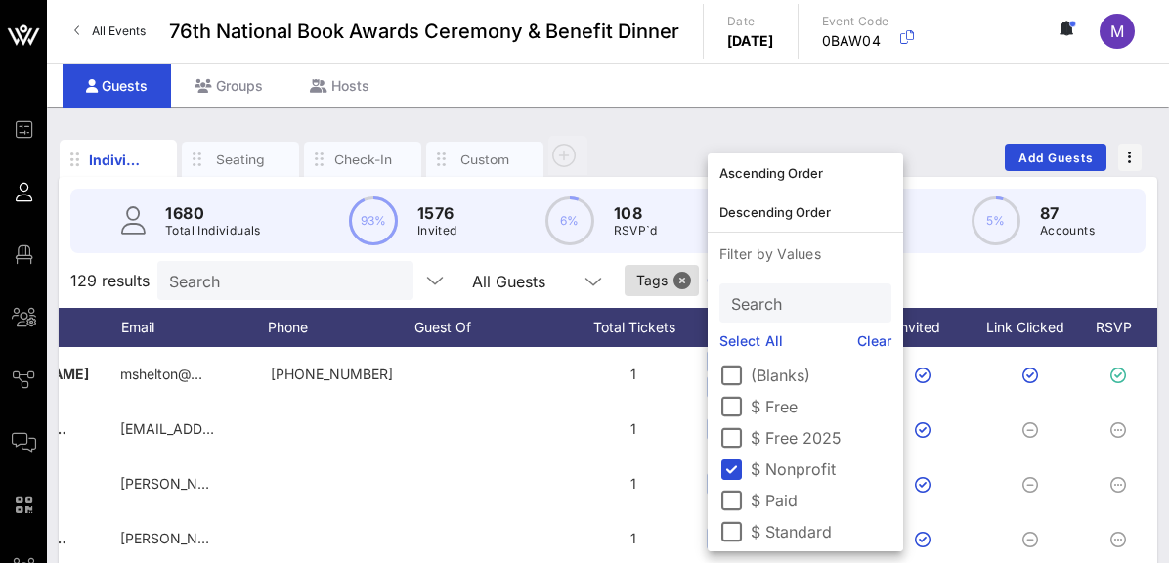
click at [694, 145] on div "Individuals Seating Check-In Custom Add Guests" at bounding box center [608, 157] width 1099 height 63
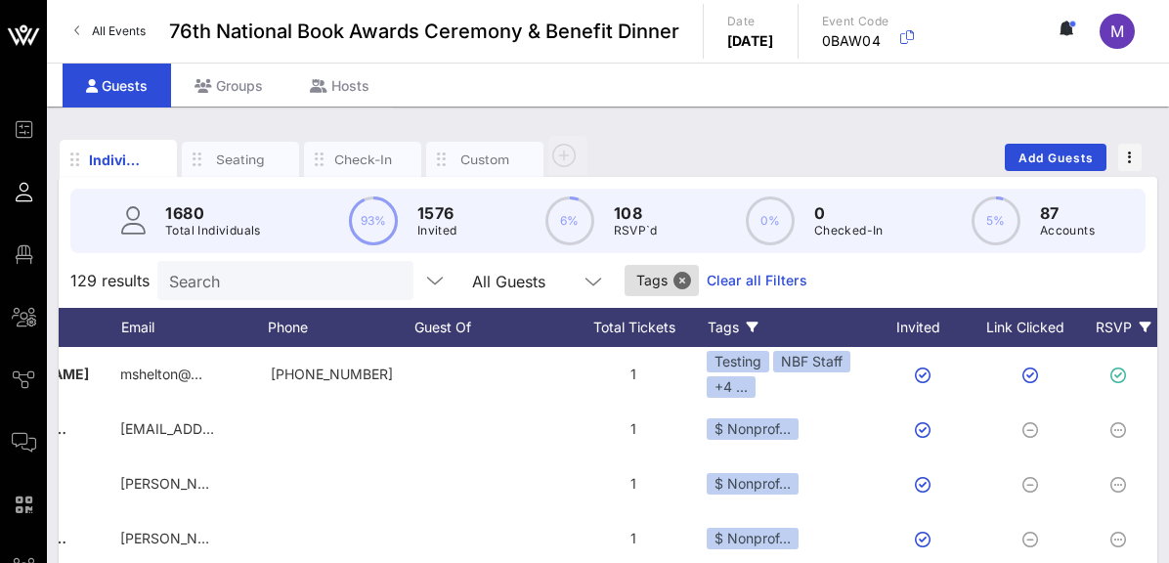
click at [1142, 324] on icon at bounding box center [1146, 328] width 12 height 12
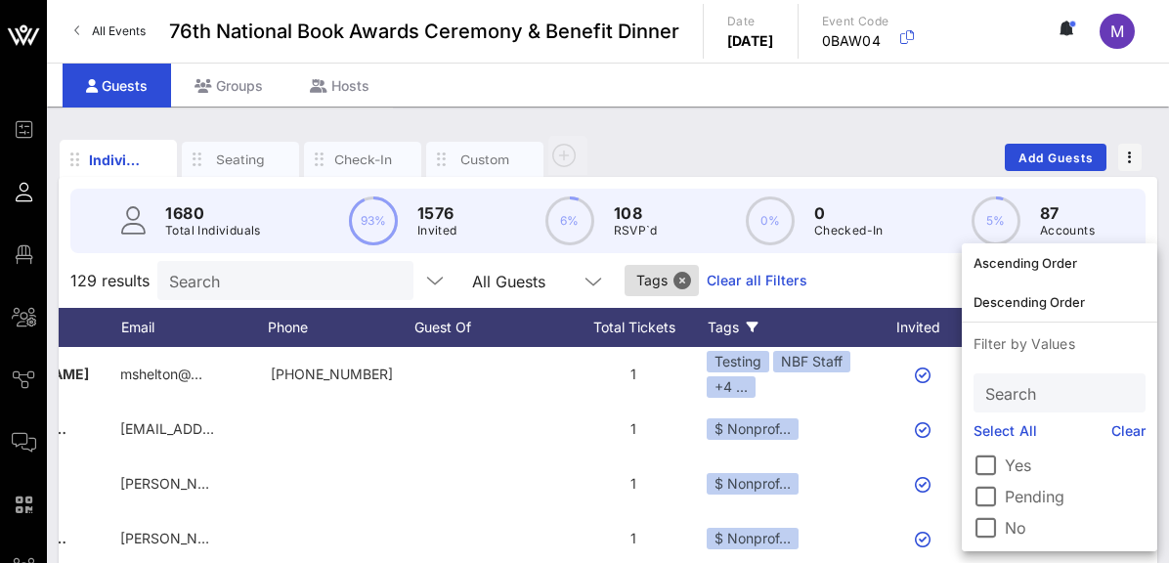
click at [1011, 460] on label "Yes" at bounding box center [1075, 466] width 141 height 20
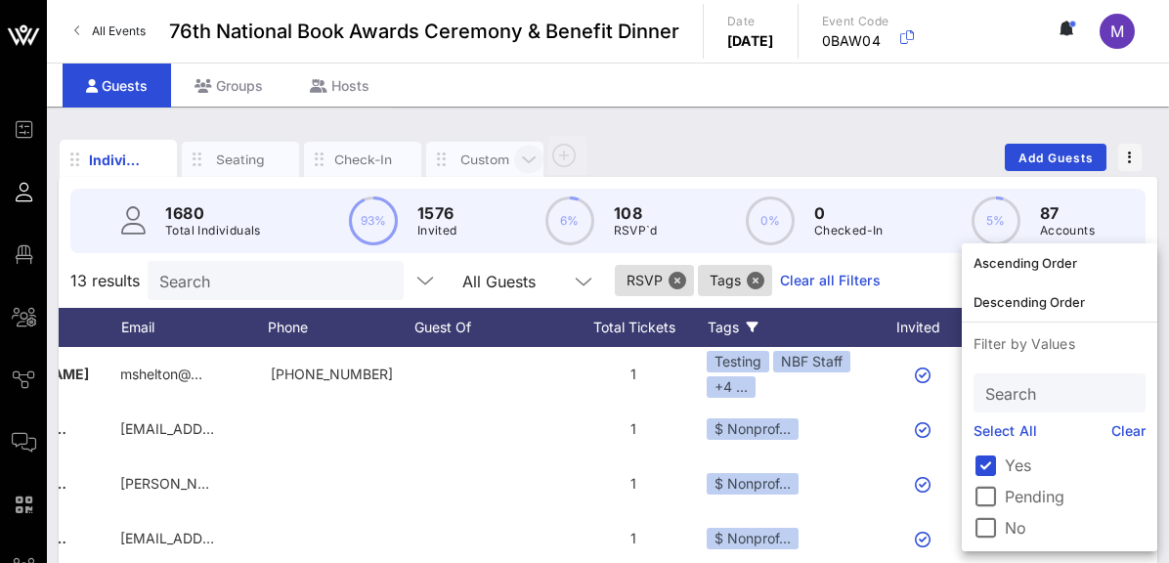
click at [514, 160] on span "button" at bounding box center [528, 161] width 29 height 22
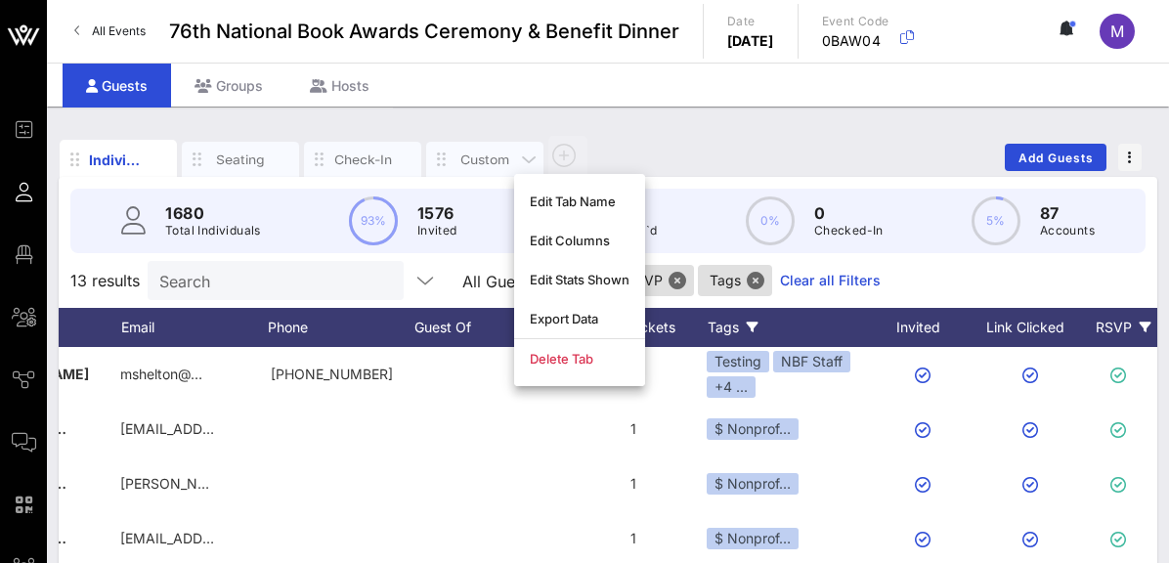
click at [483, 154] on div "Custom" at bounding box center [485, 160] width 59 height 19
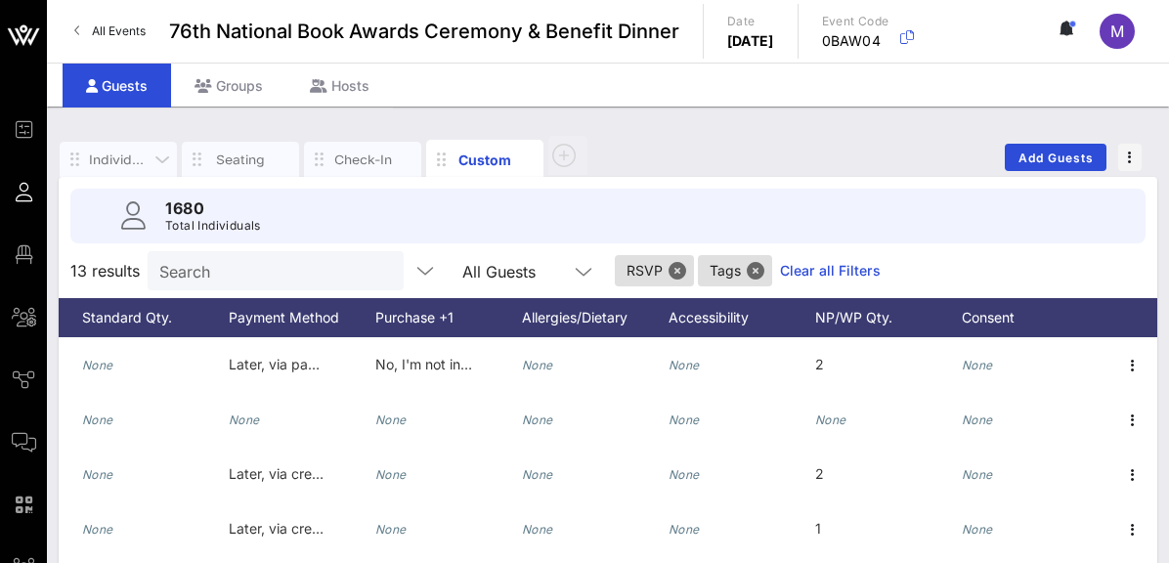
click at [128, 153] on div "Individuals" at bounding box center [118, 160] width 59 height 19
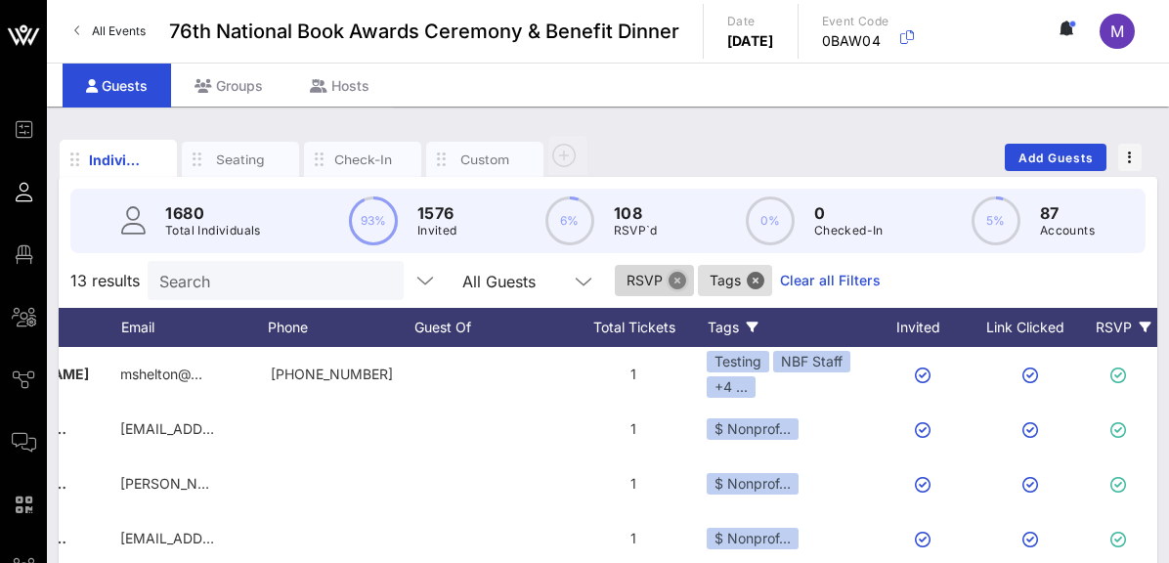
click at [669, 277] on button "Close" at bounding box center [678, 281] width 18 height 18
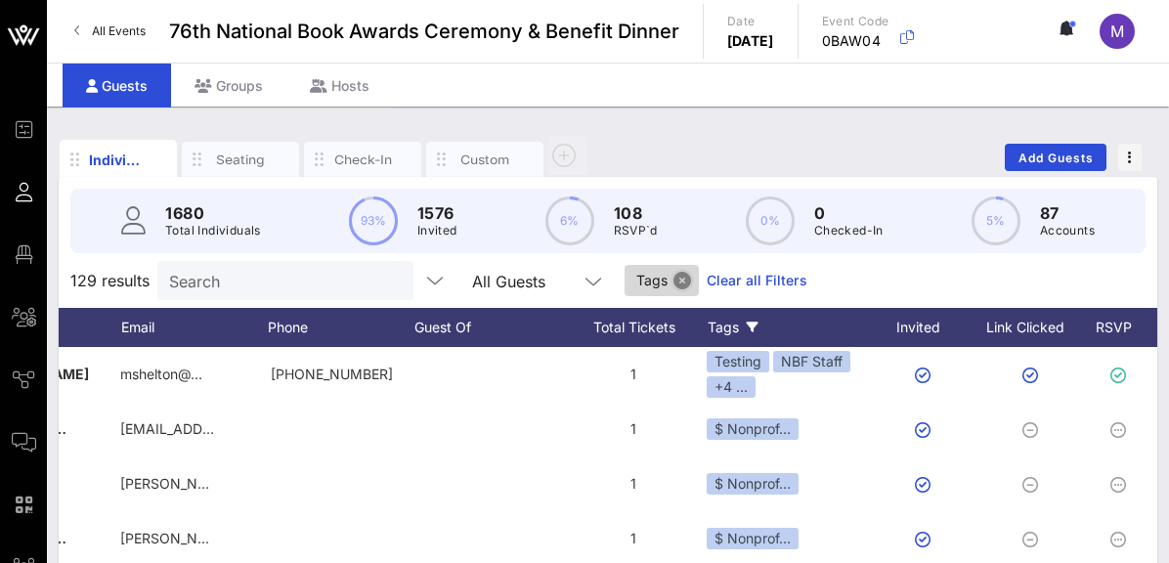
click at [674, 280] on button "Close" at bounding box center [683, 281] width 18 height 18
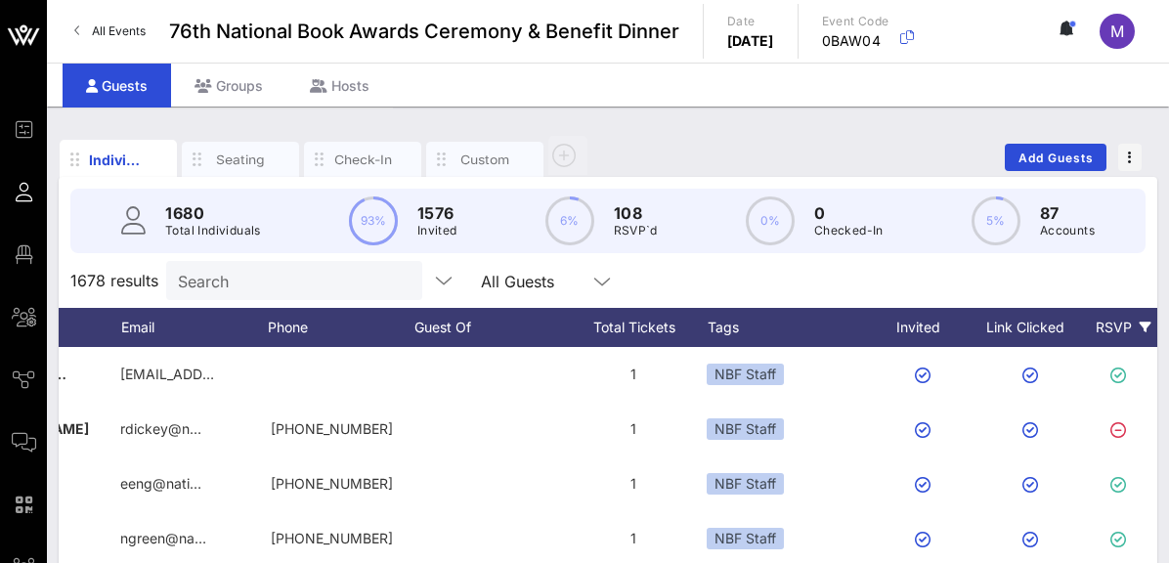
click at [1118, 322] on div "RSVP" at bounding box center [1123, 327] width 68 height 39
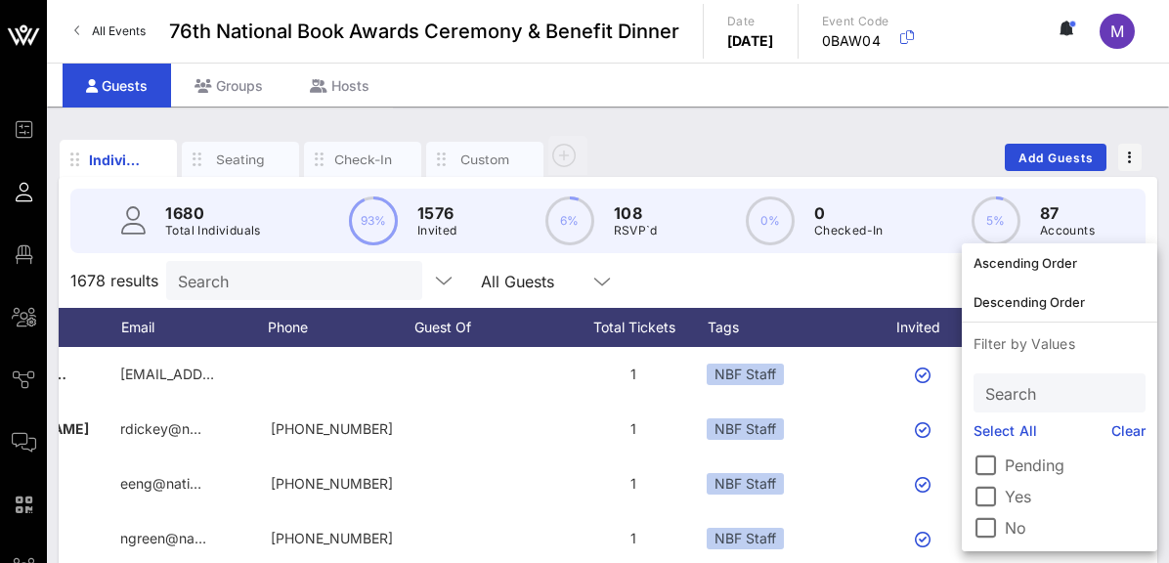
click at [1009, 492] on label "Yes" at bounding box center [1075, 497] width 141 height 20
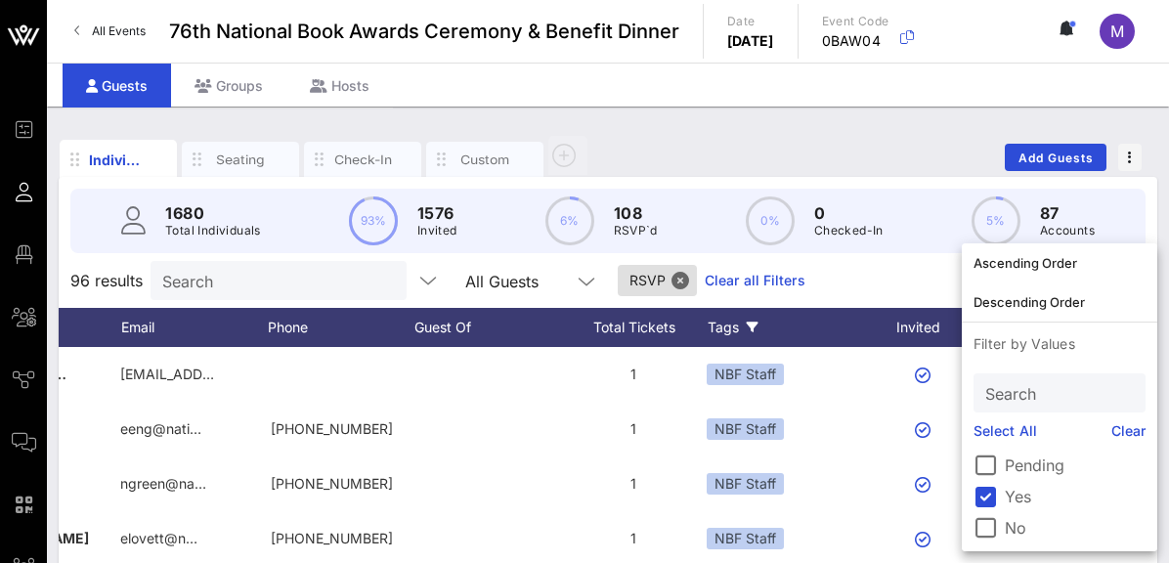
click at [756, 322] on icon at bounding box center [753, 328] width 12 height 12
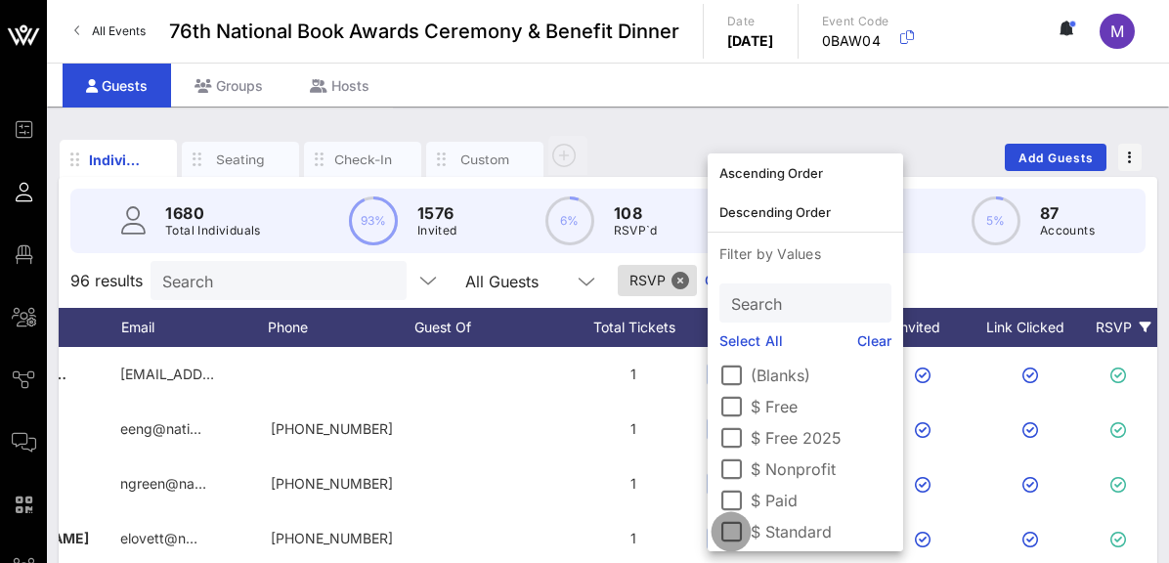
click at [737, 534] on div at bounding box center [731, 531] width 33 height 33
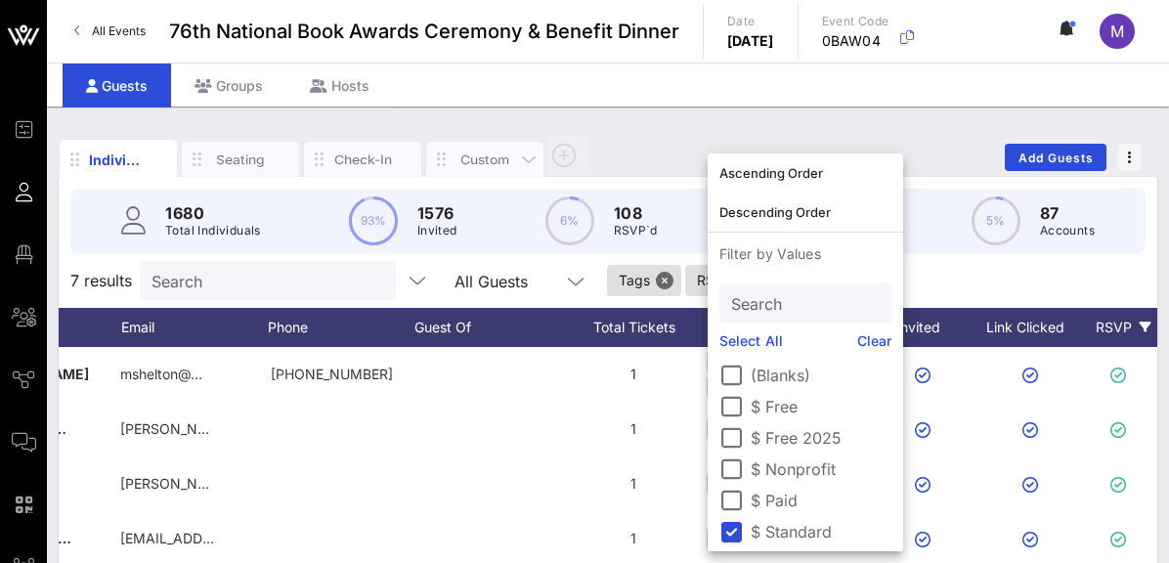
click at [485, 153] on div "Custom" at bounding box center [485, 160] width 59 height 19
